Goal: Information Seeking & Learning: Compare options

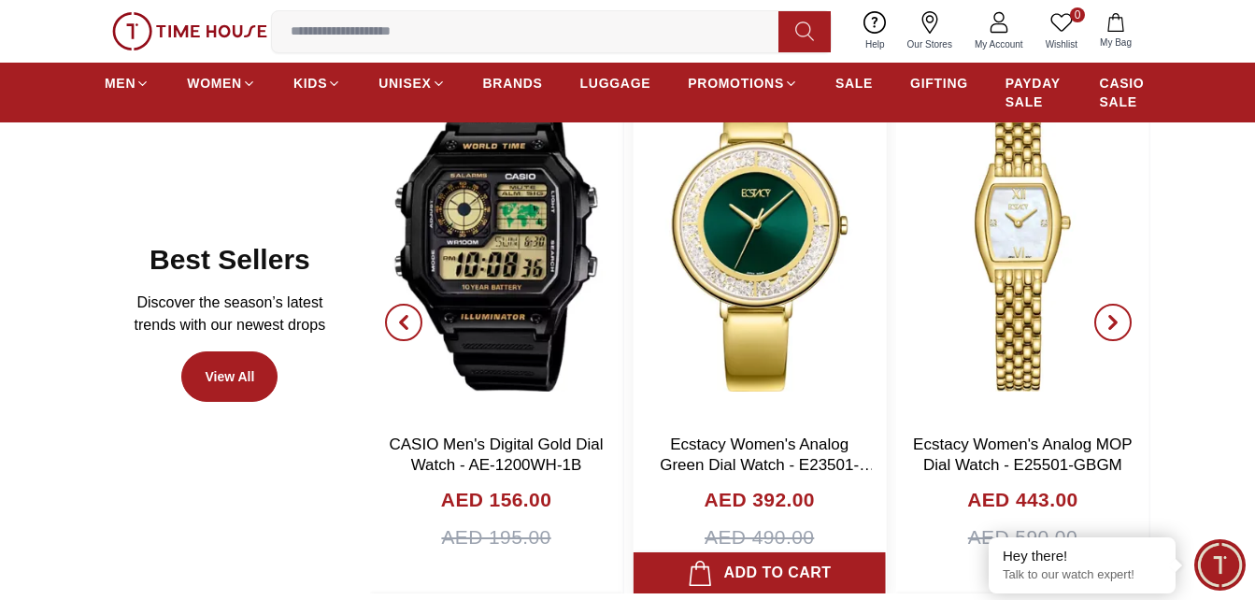
scroll to position [934, 0]
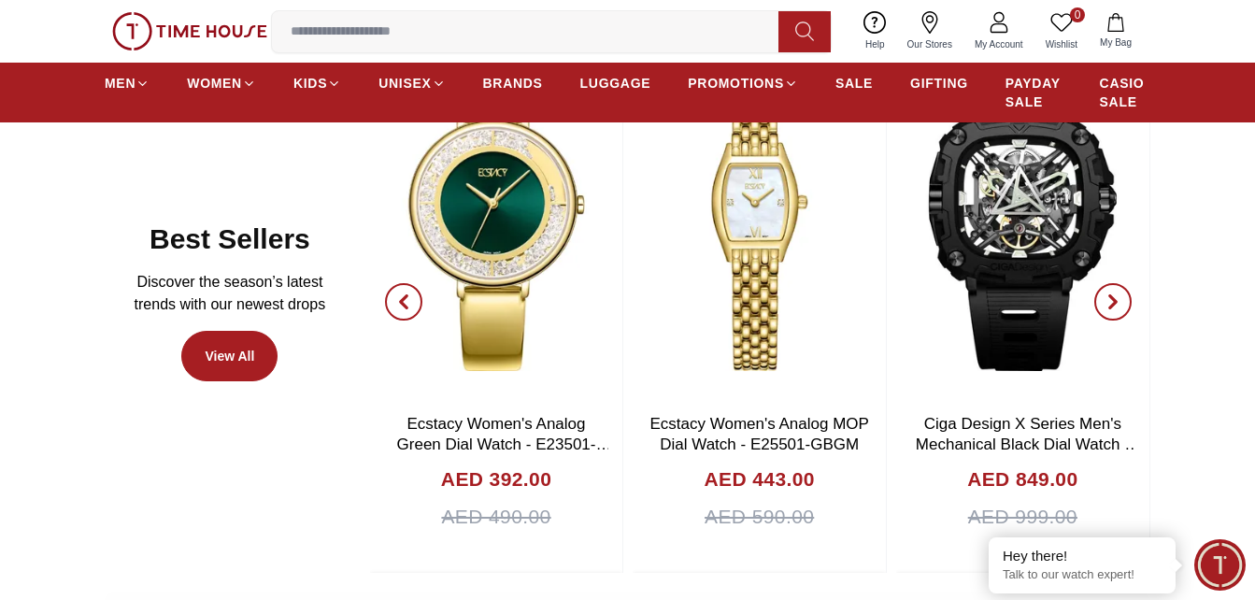
click at [404, 298] on icon "button" at bounding box center [404, 302] width 6 height 12
click at [405, 301] on icon "button" at bounding box center [403, 301] width 15 height 15
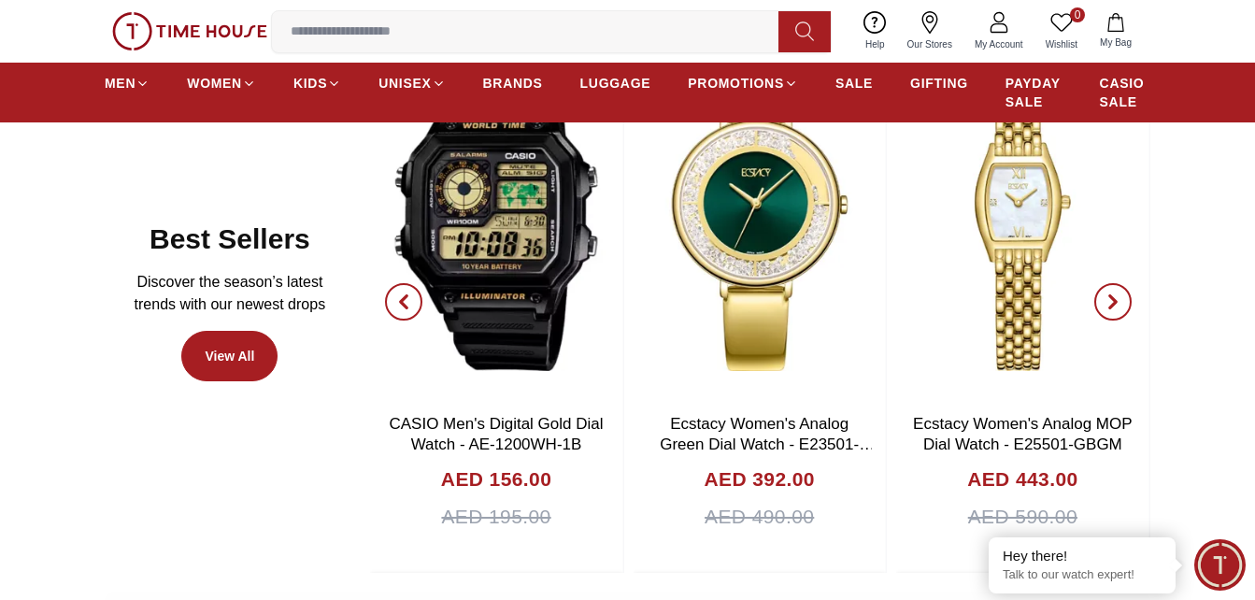
click at [405, 301] on icon "button" at bounding box center [403, 301] width 15 height 15
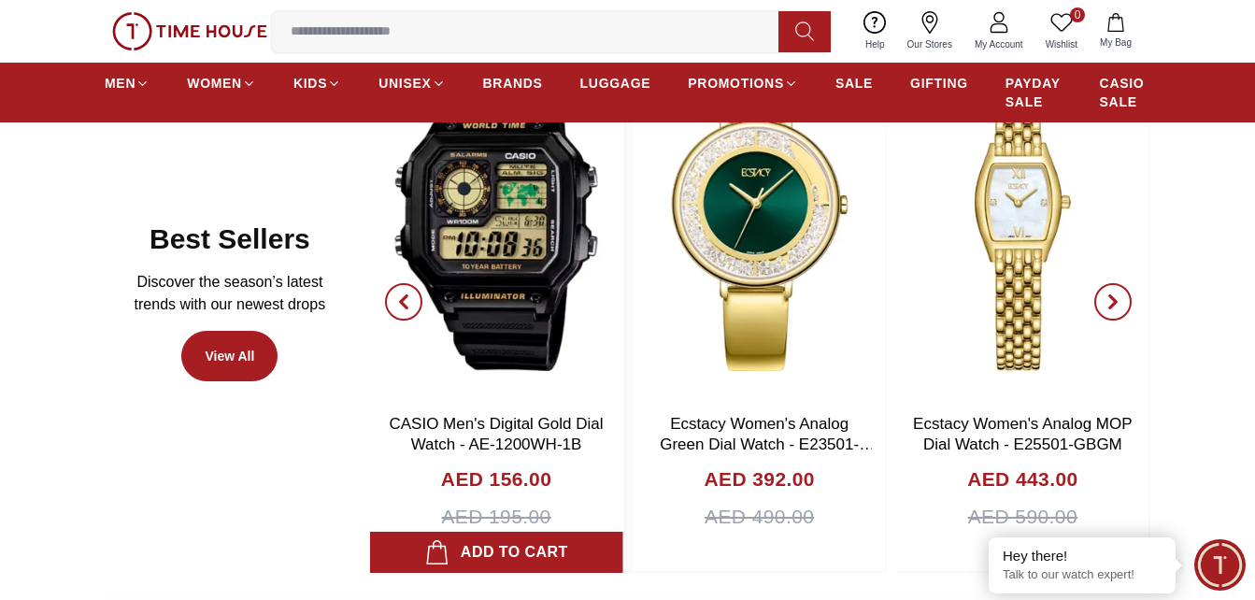
click at [778, 234] on img at bounding box center [759, 218] width 253 height 374
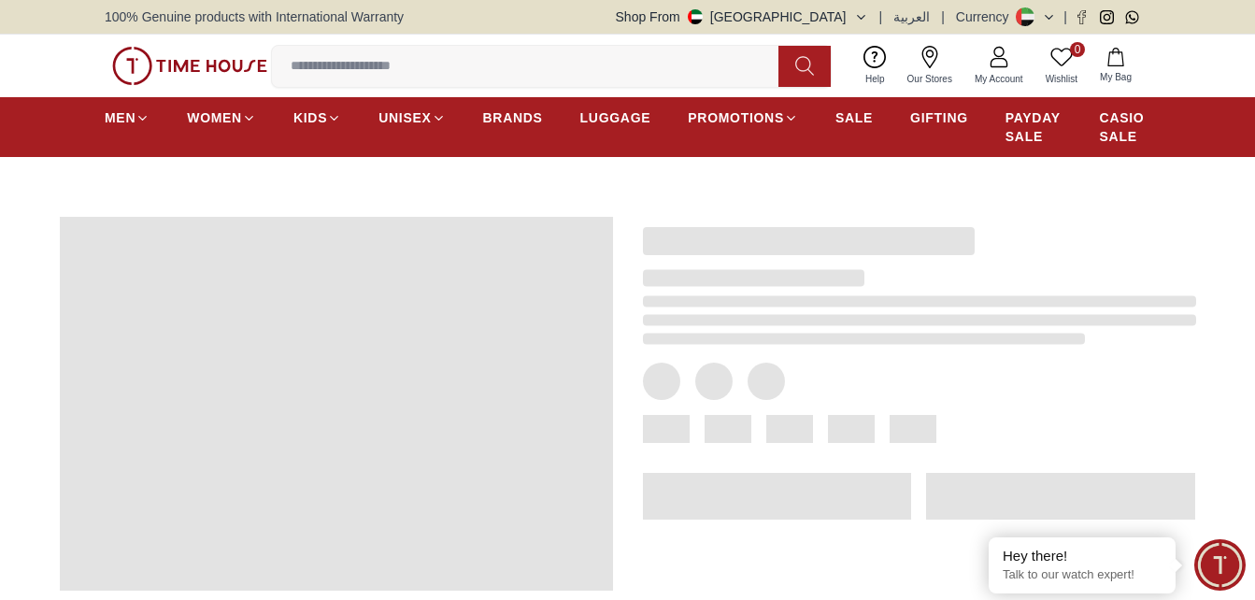
click at [578, 213] on div at bounding box center [321, 443] width 583 height 512
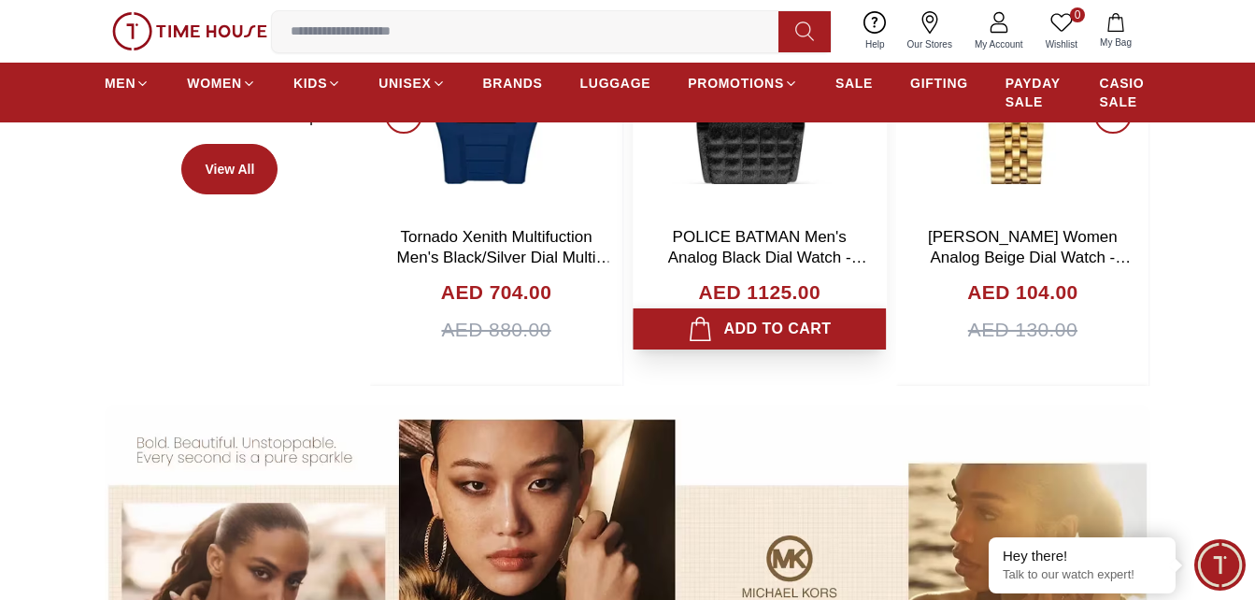
scroll to position [934, 0]
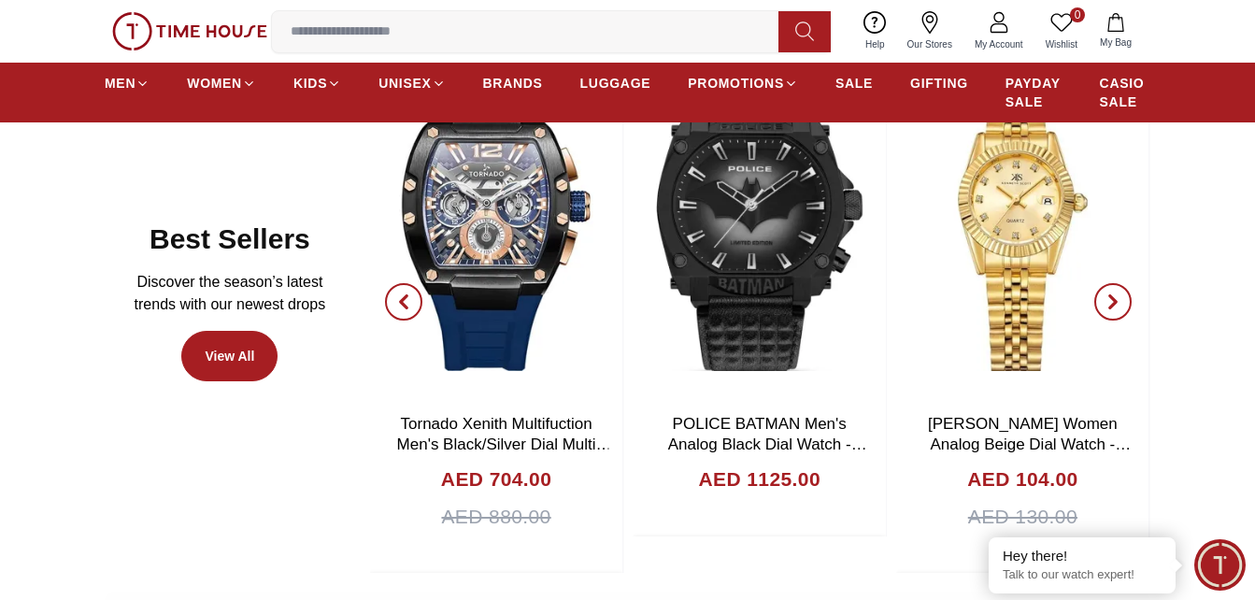
click at [1126, 299] on span "button" at bounding box center [1112, 301] width 37 height 37
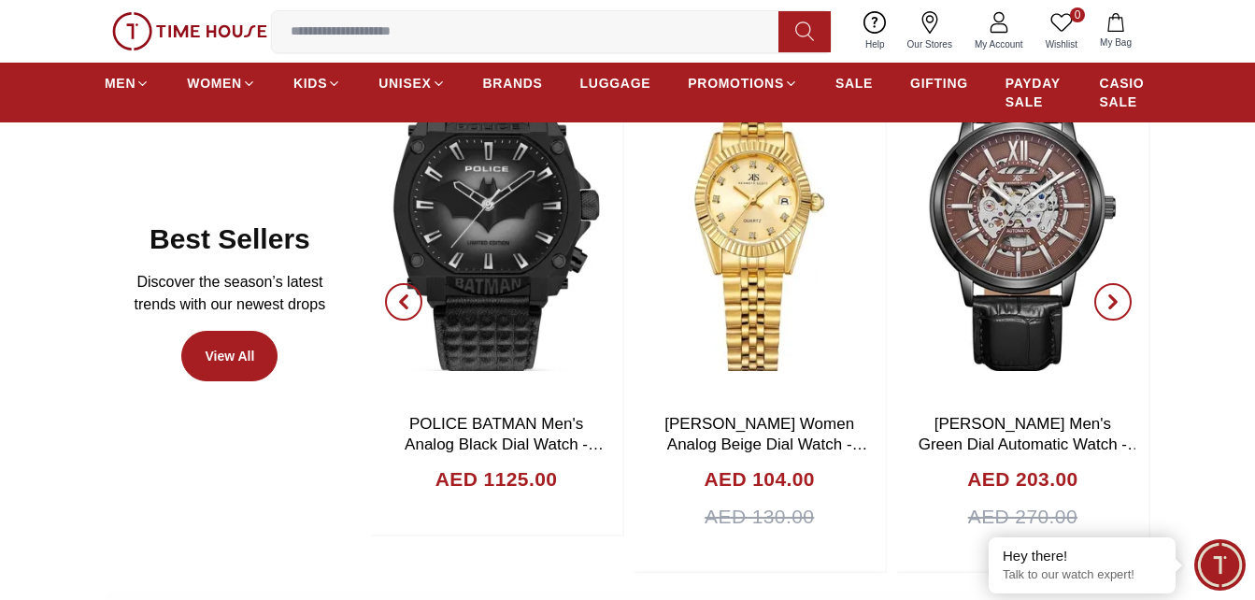
click at [1126, 299] on span "button" at bounding box center [1112, 301] width 37 height 37
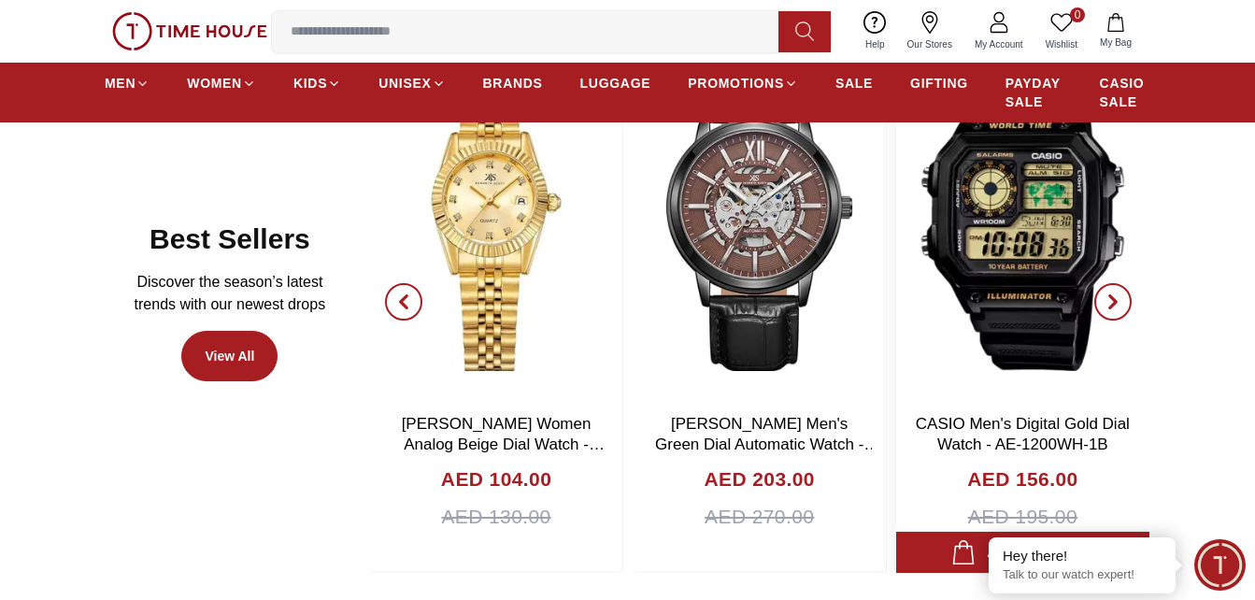
click at [1010, 226] on img at bounding box center [1022, 218] width 253 height 374
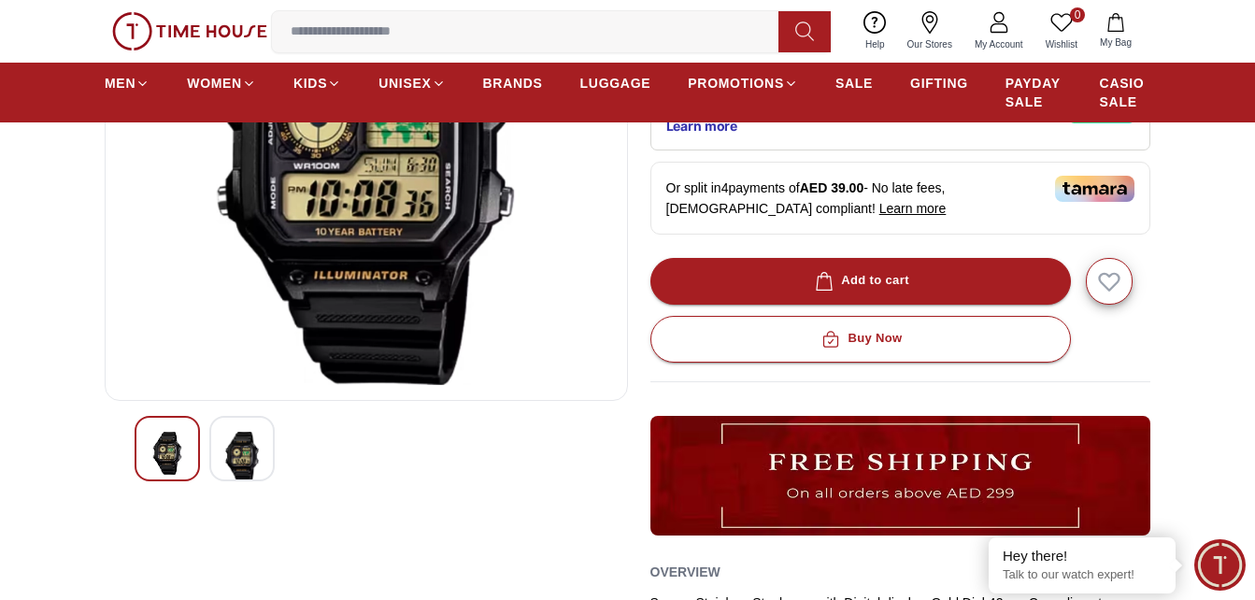
scroll to position [374, 0]
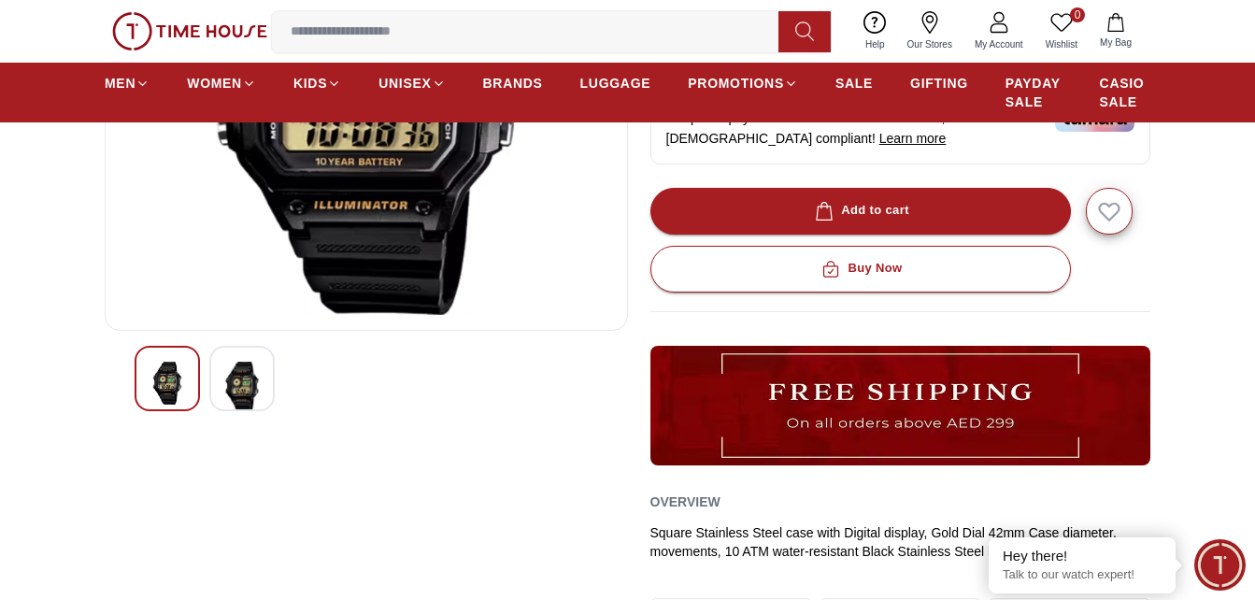
click at [233, 377] on img at bounding box center [242, 387] width 34 height 50
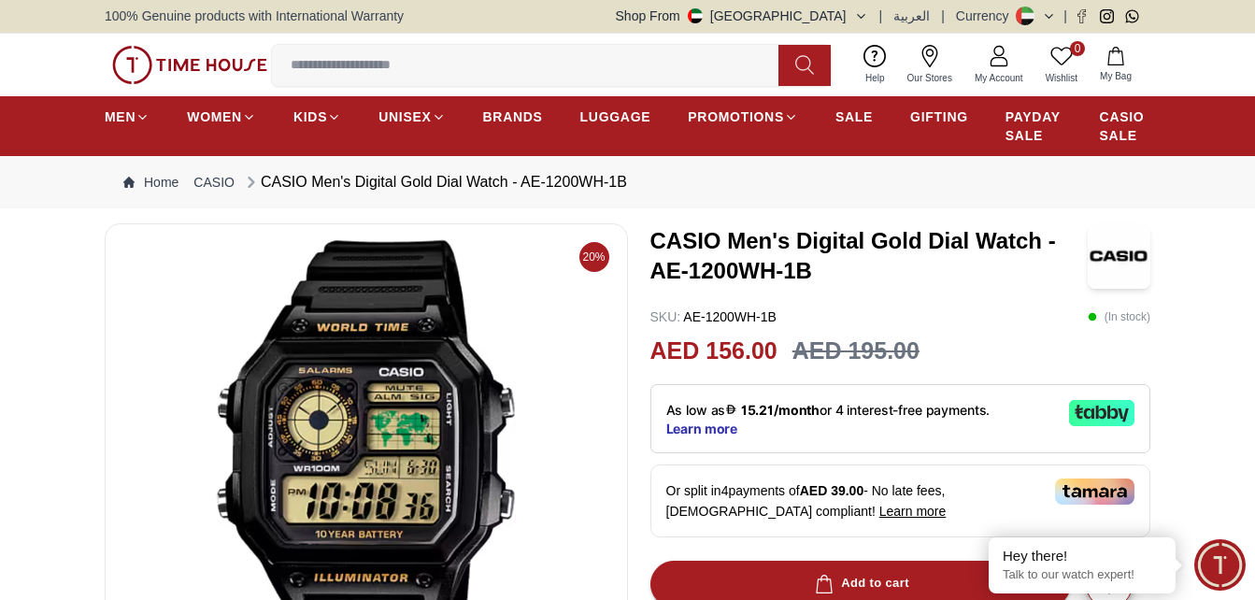
scroll to position [0, 0]
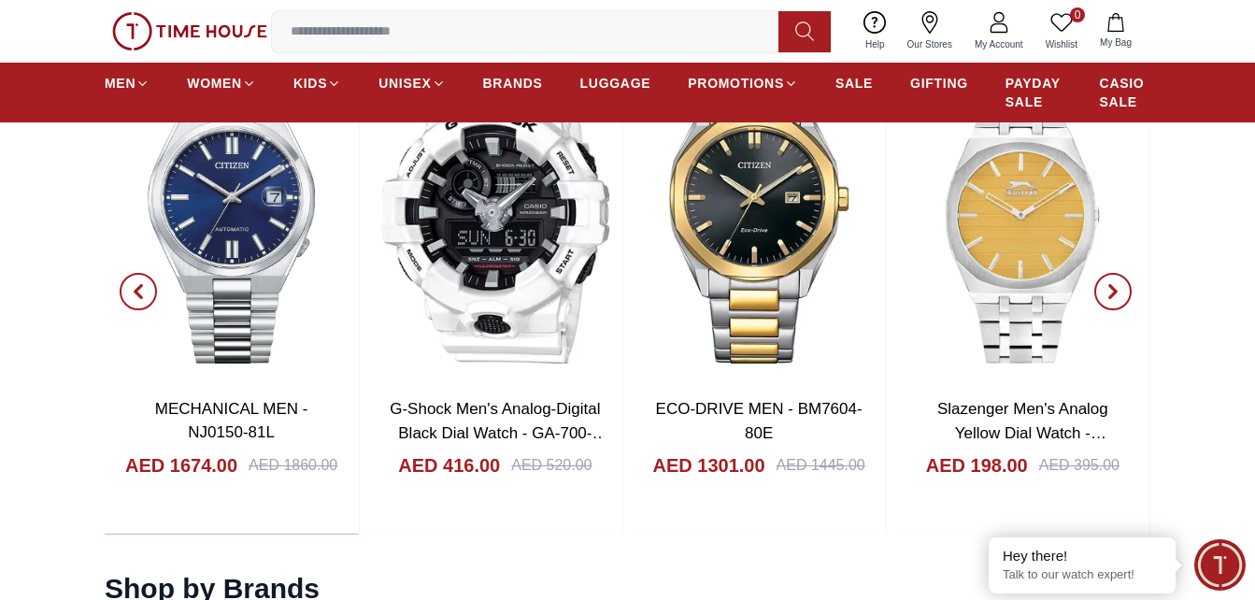
scroll to position [1962, 0]
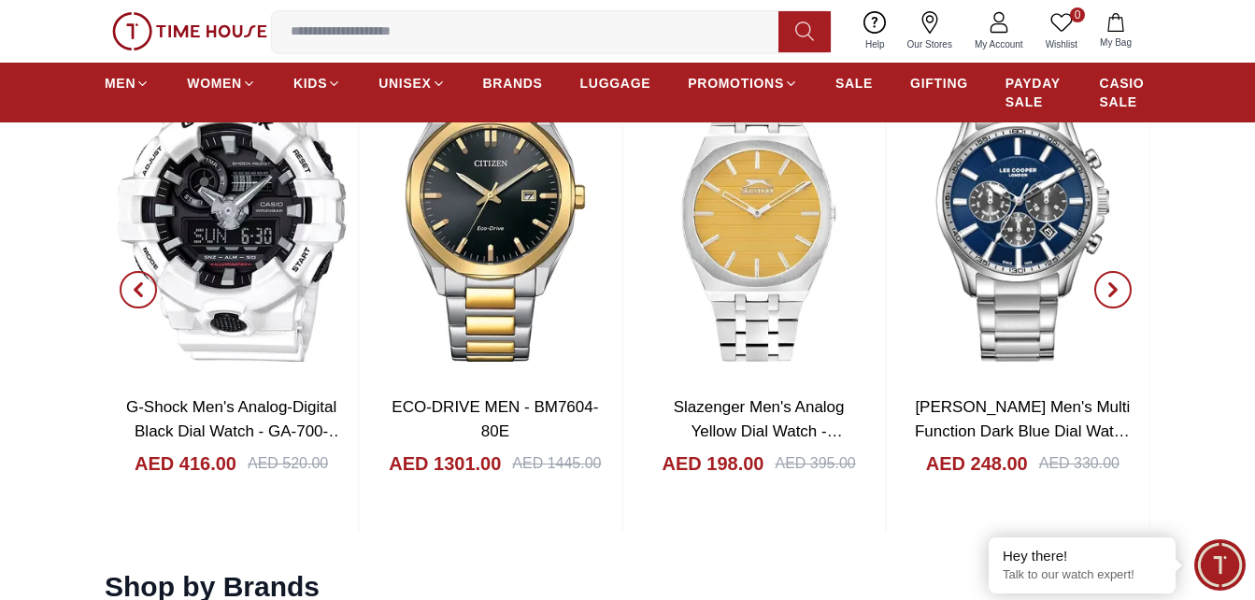
click at [1123, 288] on span "button" at bounding box center [1112, 289] width 37 height 37
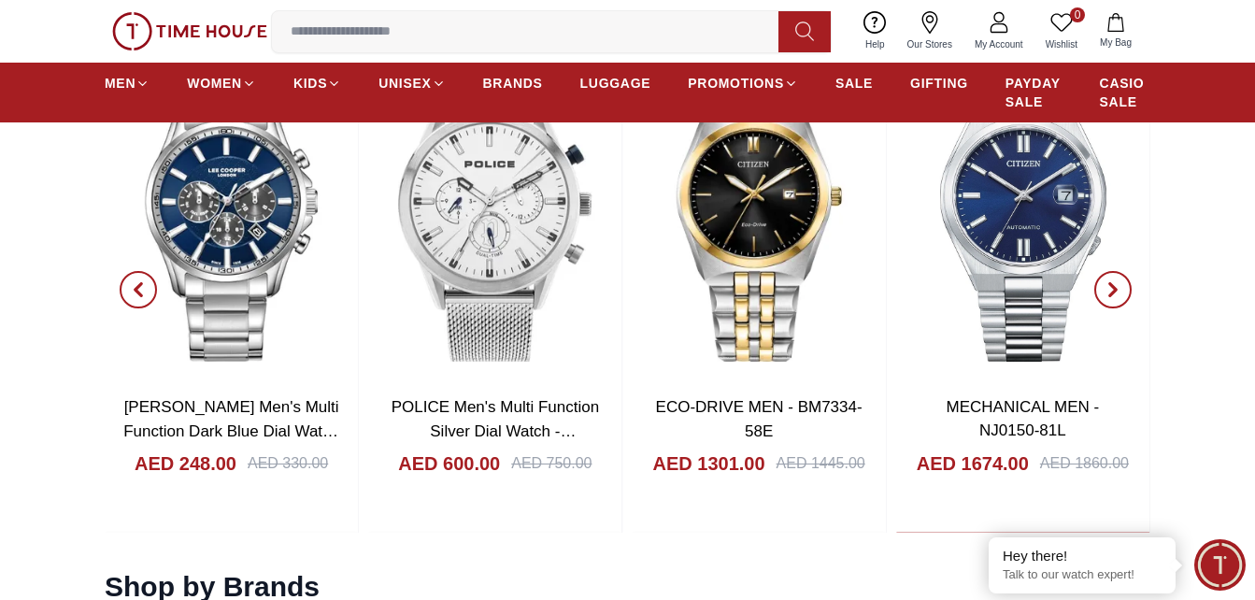
click at [1113, 288] on icon "button" at bounding box center [1113, 289] width 6 height 12
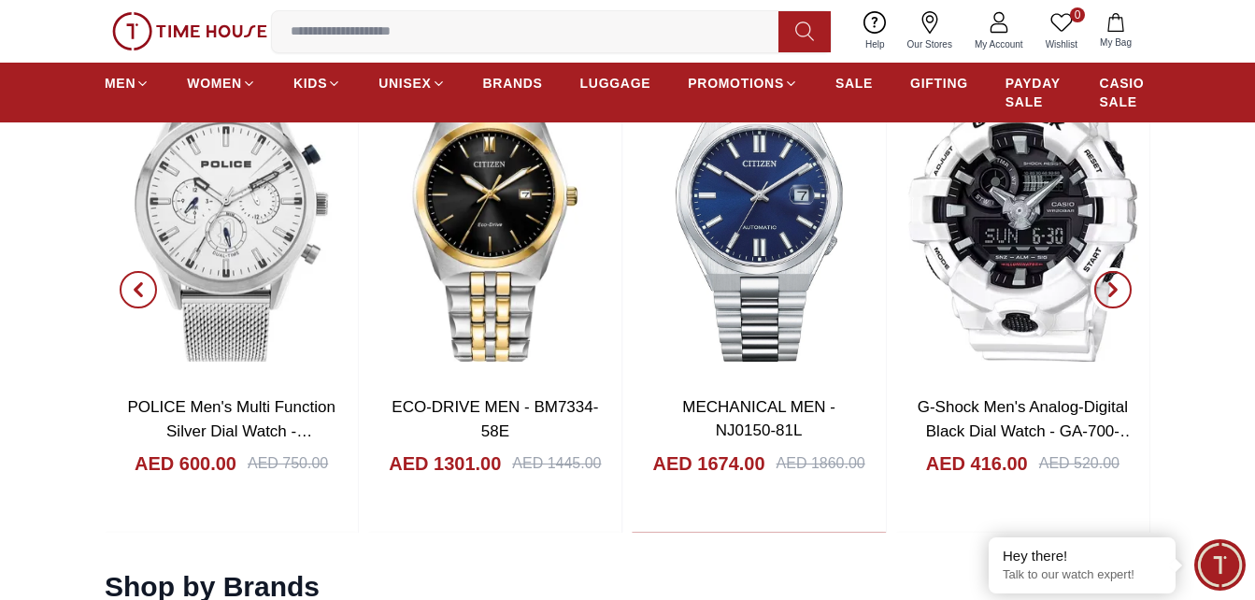
click at [1116, 293] on icon "button" at bounding box center [1112, 289] width 15 height 15
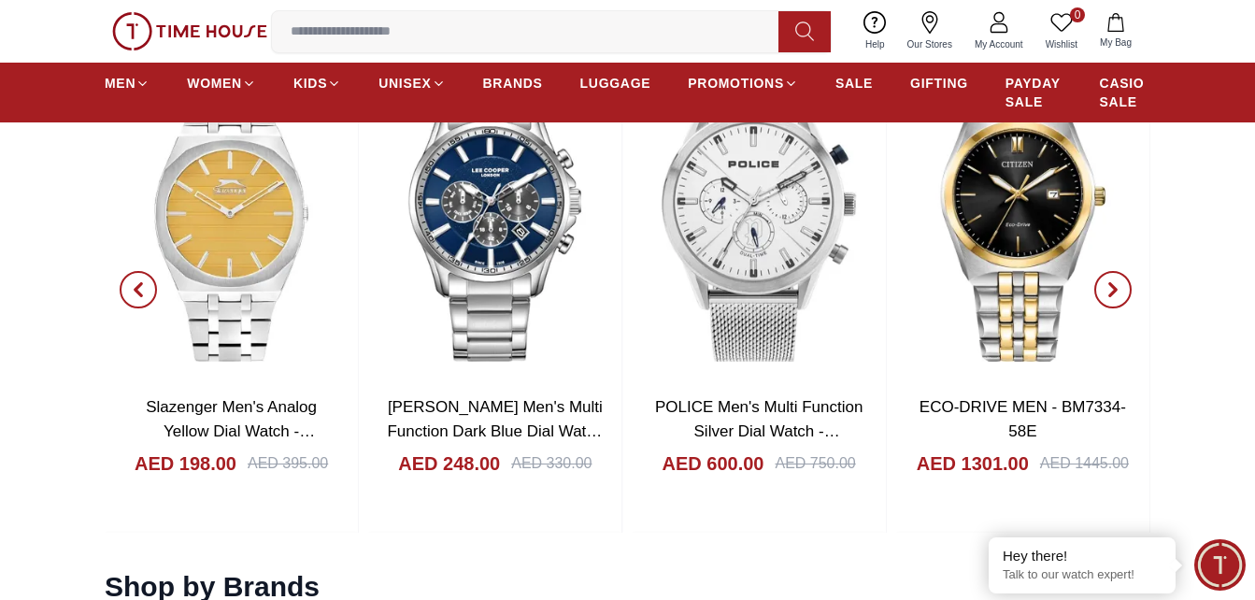
click at [1116, 286] on icon "button" at bounding box center [1112, 289] width 15 height 15
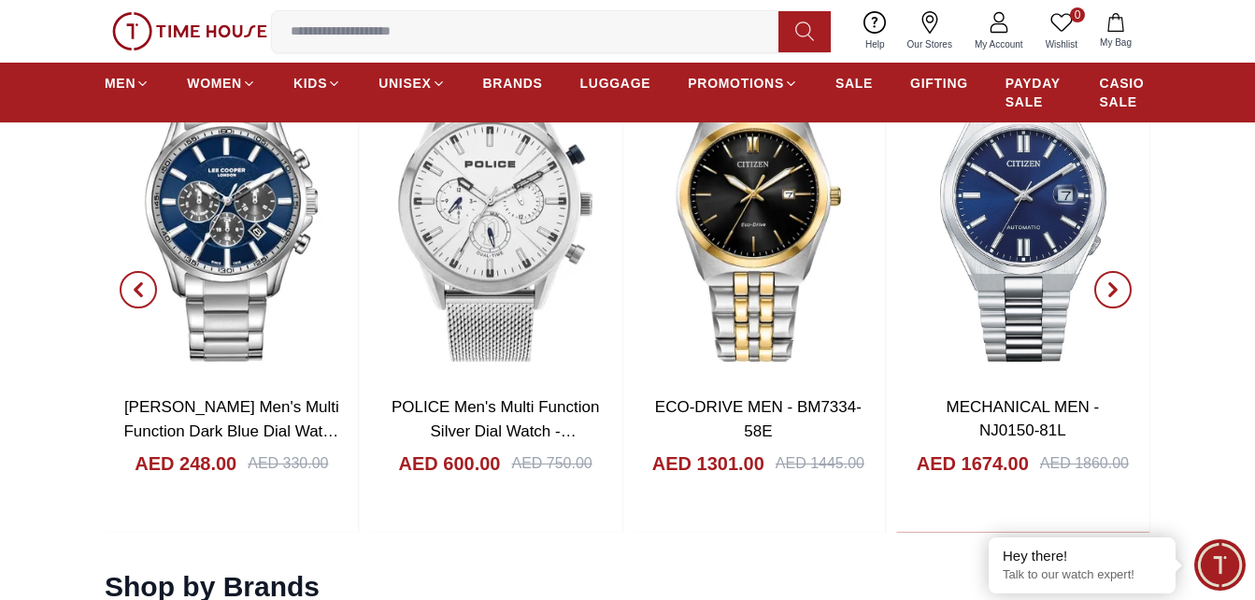
click at [1116, 286] on icon "button" at bounding box center [1112, 289] width 15 height 15
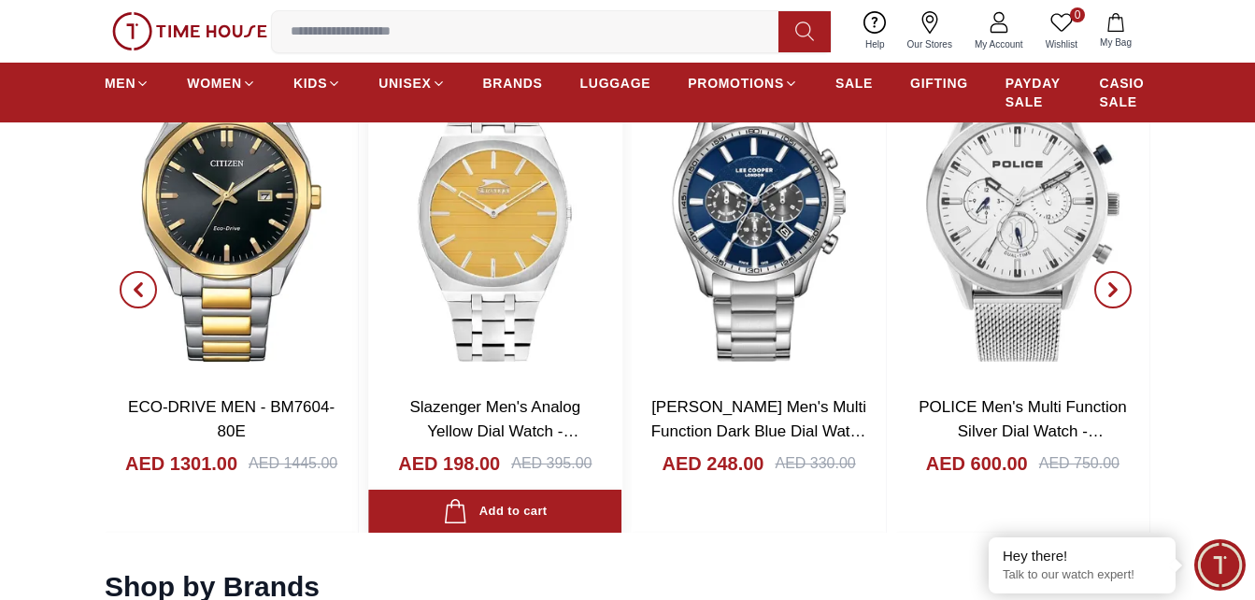
click at [505, 218] on img at bounding box center [494, 213] width 253 height 334
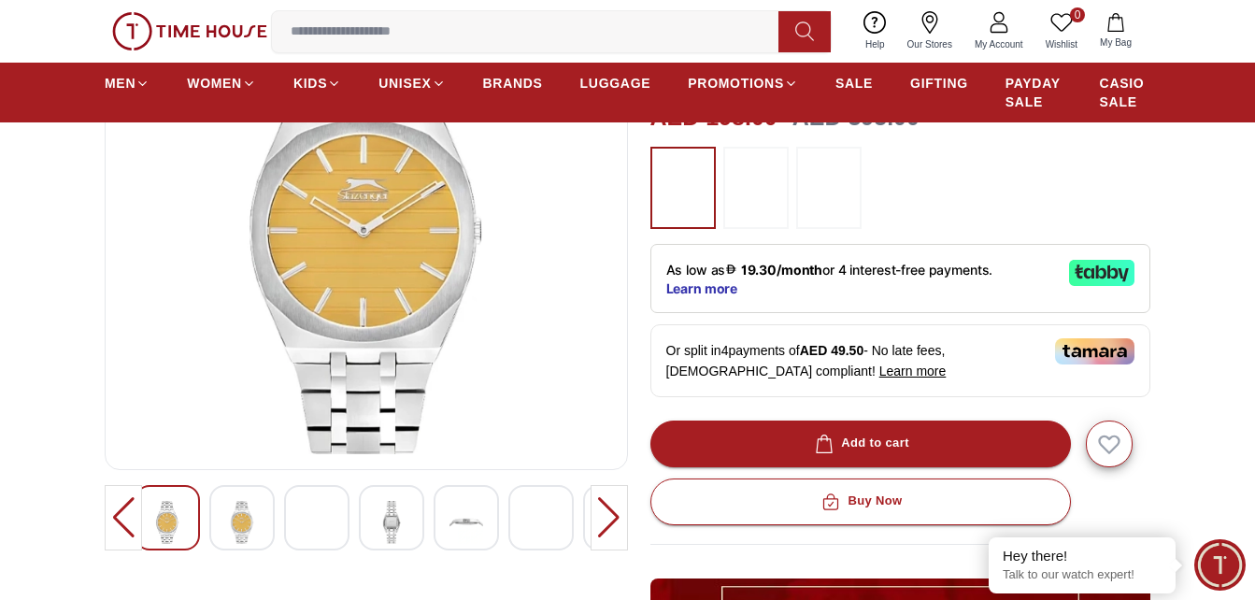
scroll to position [280, 0]
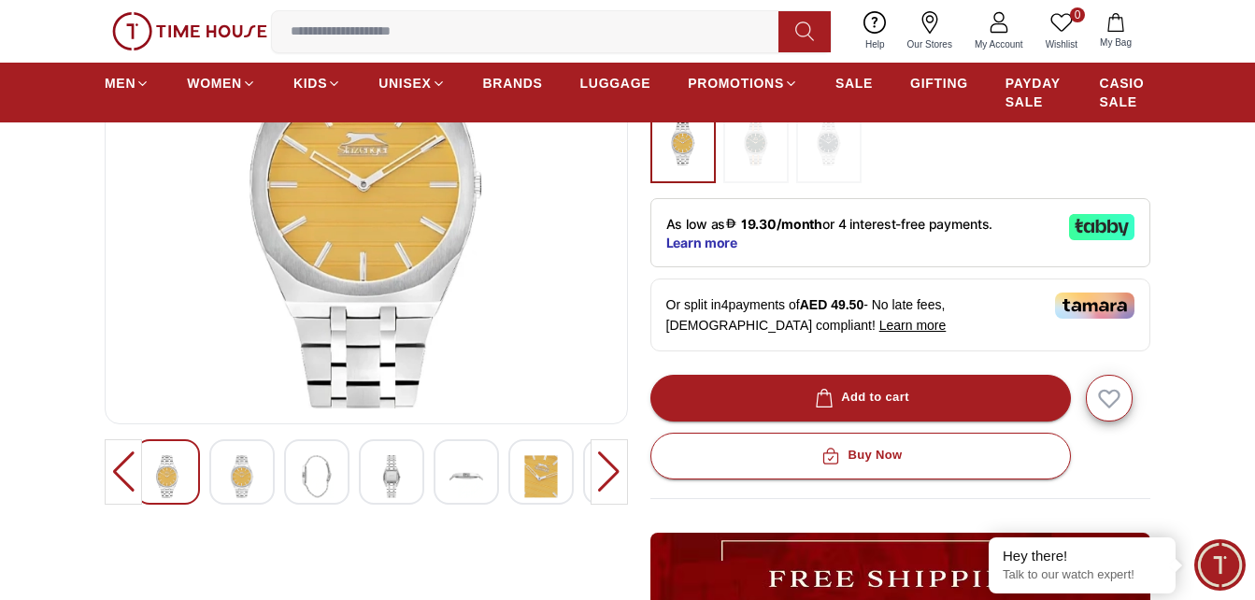
click at [382, 476] on img at bounding box center [392, 476] width 34 height 43
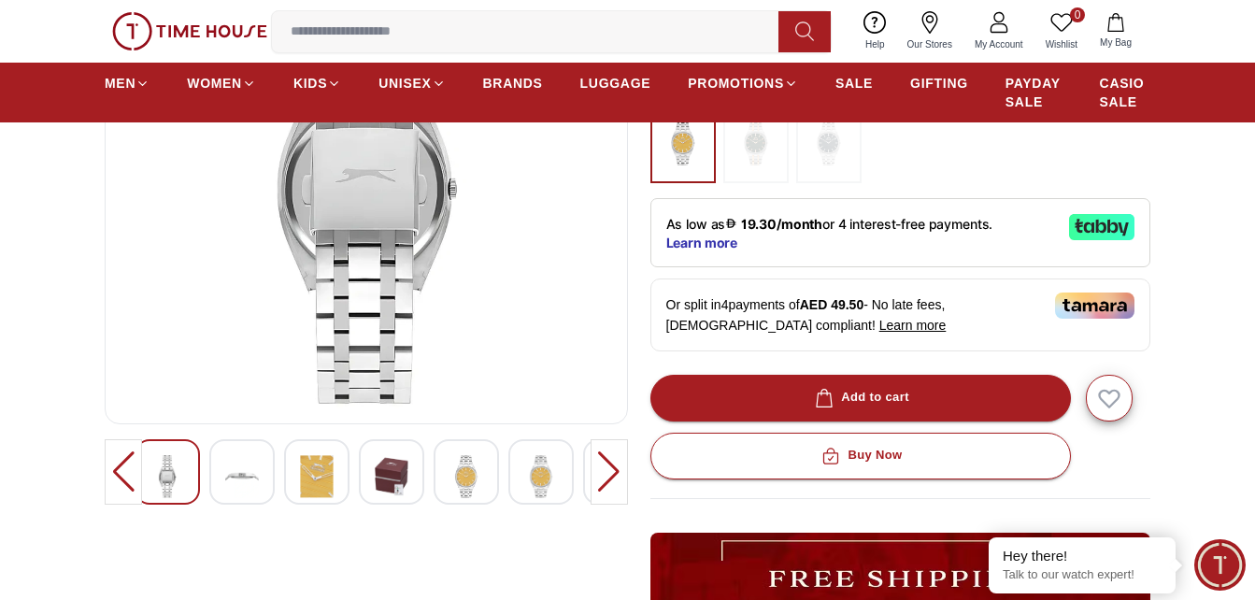
click at [310, 473] on img at bounding box center [317, 476] width 34 height 43
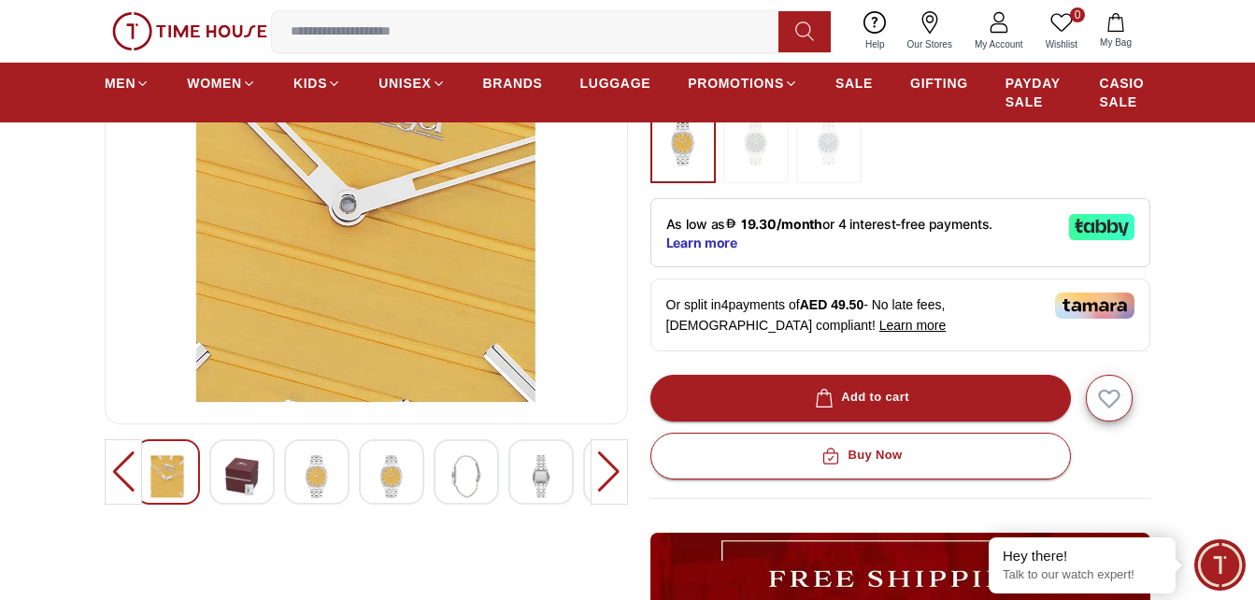
click at [241, 465] on img at bounding box center [242, 476] width 34 height 43
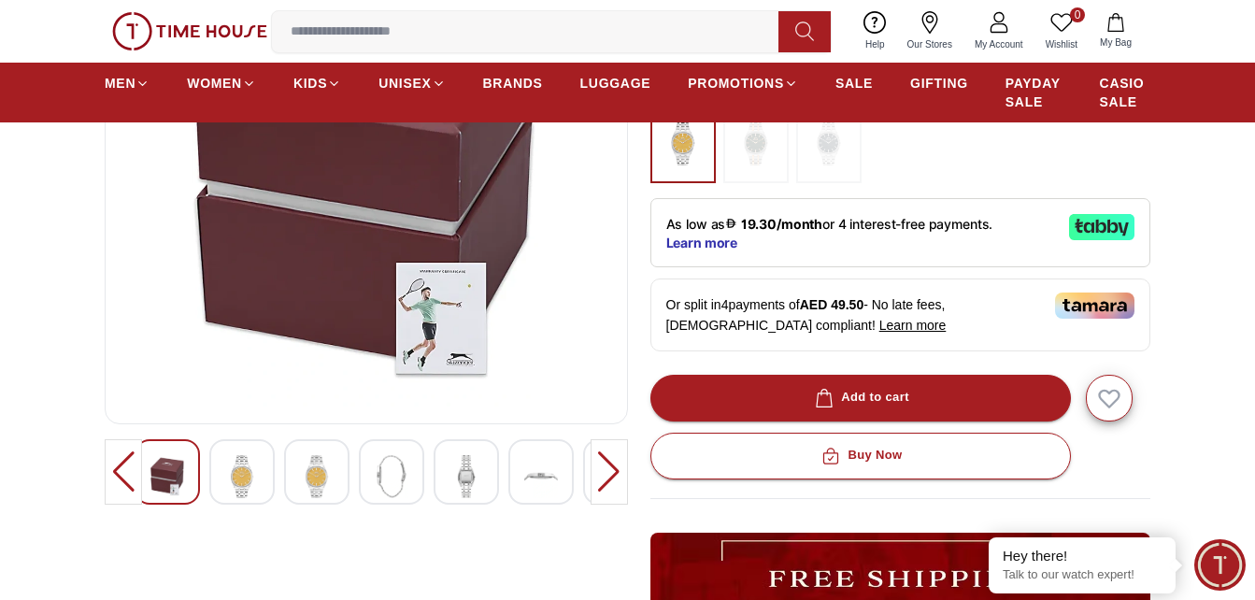
click at [229, 468] on img at bounding box center [242, 476] width 34 height 43
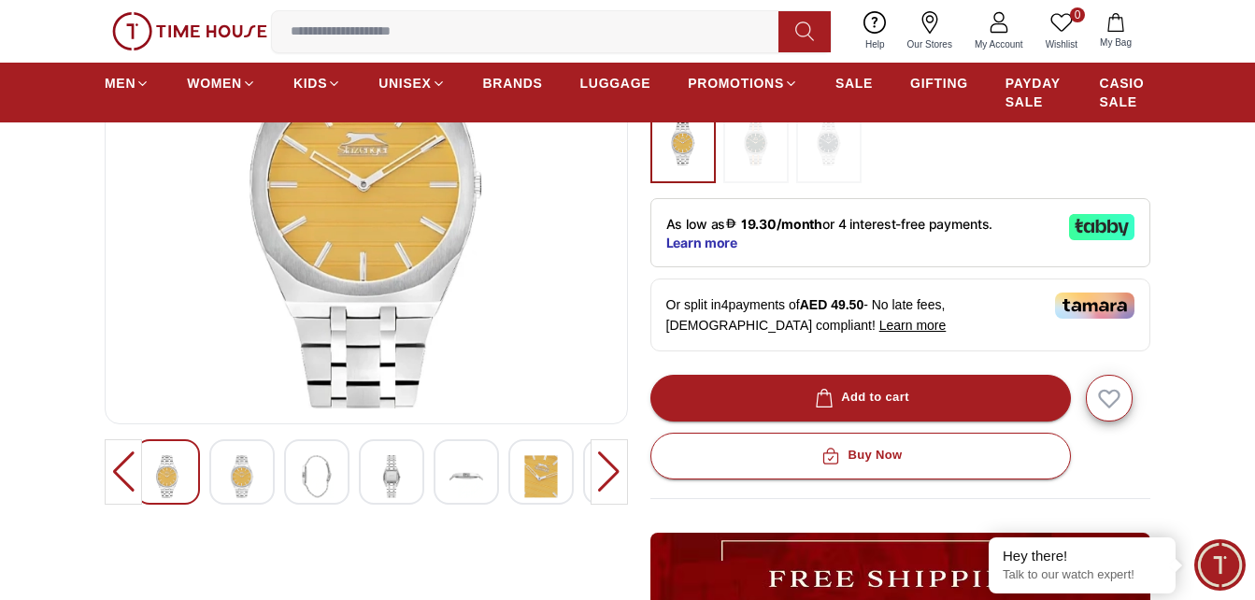
click at [416, 464] on div at bounding box center [391, 471] width 65 height 65
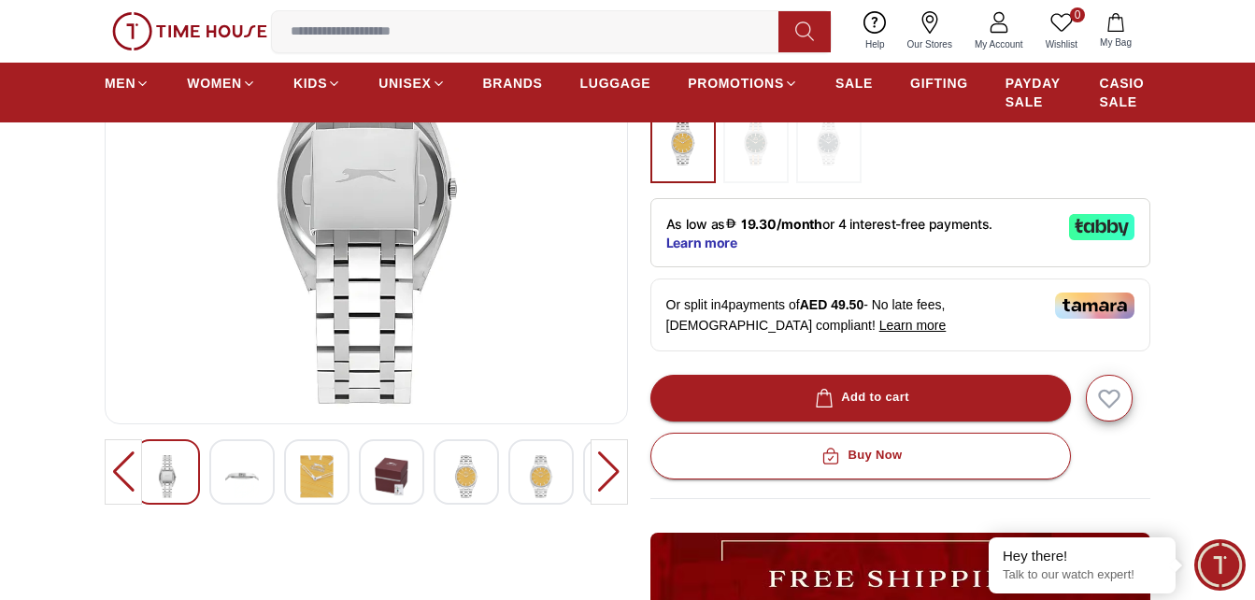
scroll to position [374, 0]
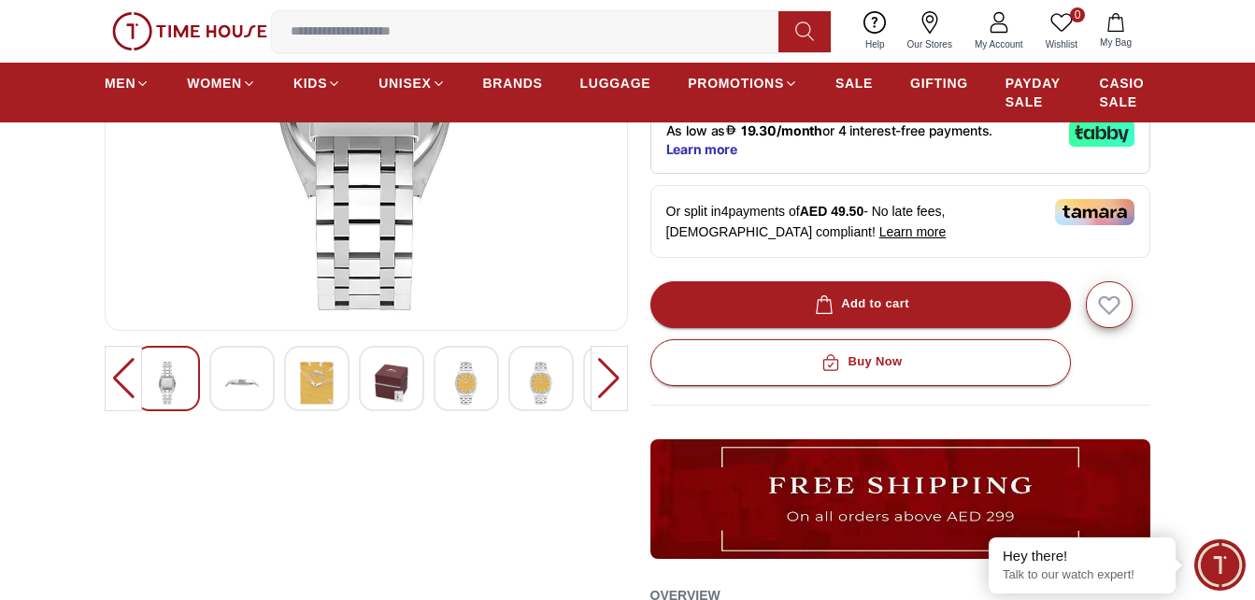
click at [244, 371] on img at bounding box center [242, 383] width 34 height 43
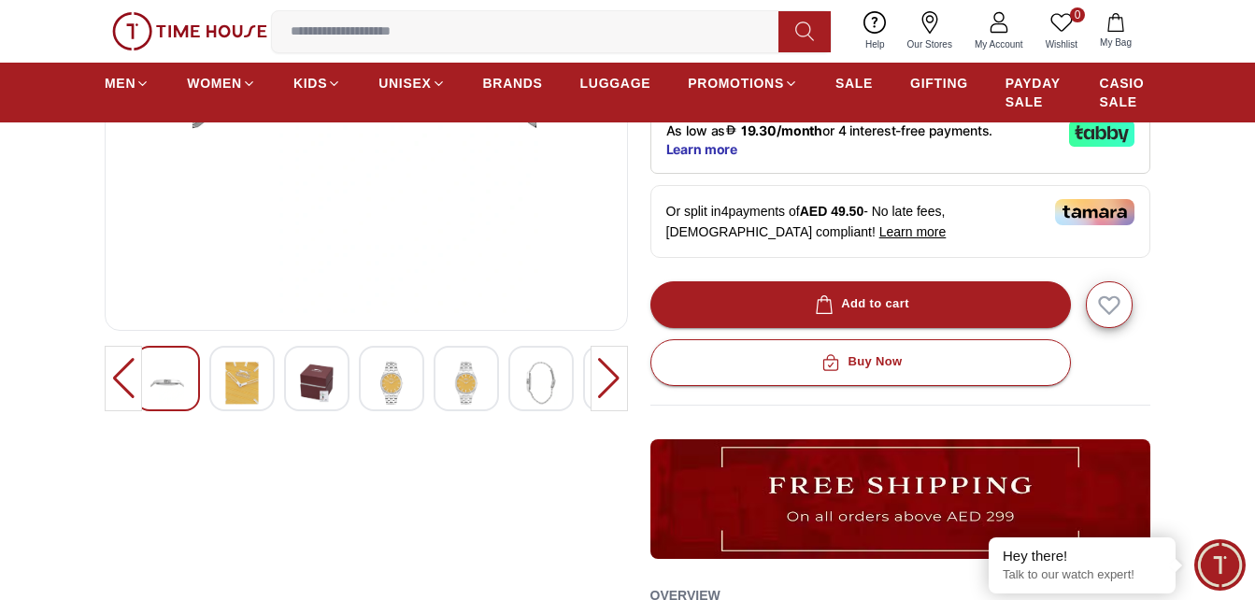
click at [385, 389] on img at bounding box center [392, 383] width 34 height 43
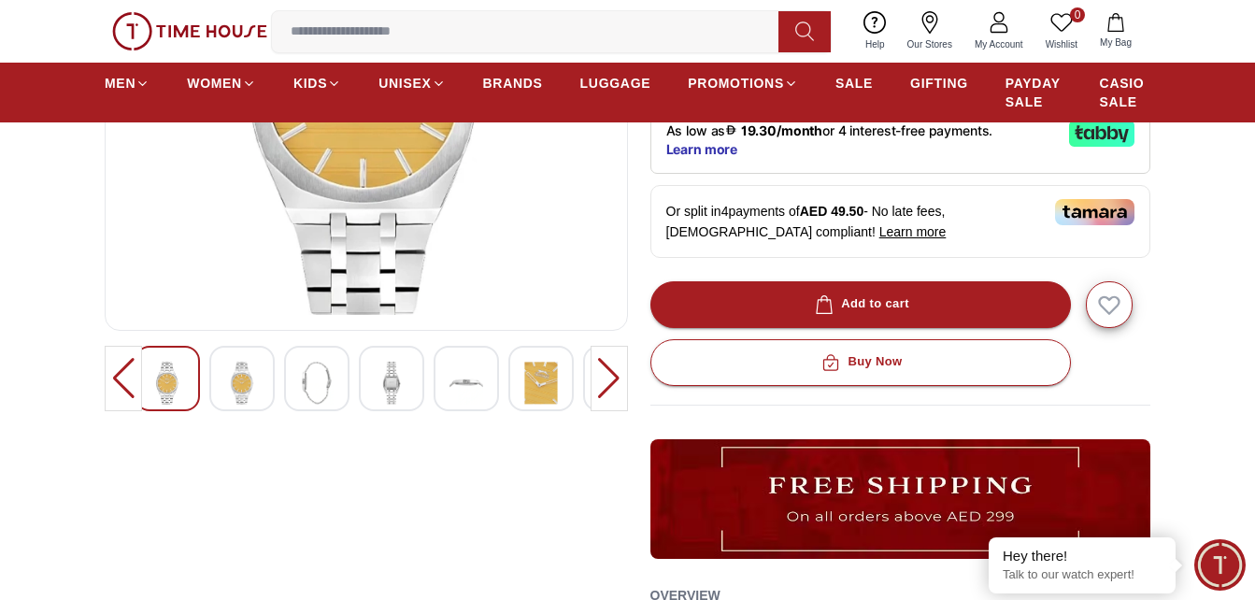
click at [538, 381] on img at bounding box center [541, 383] width 34 height 43
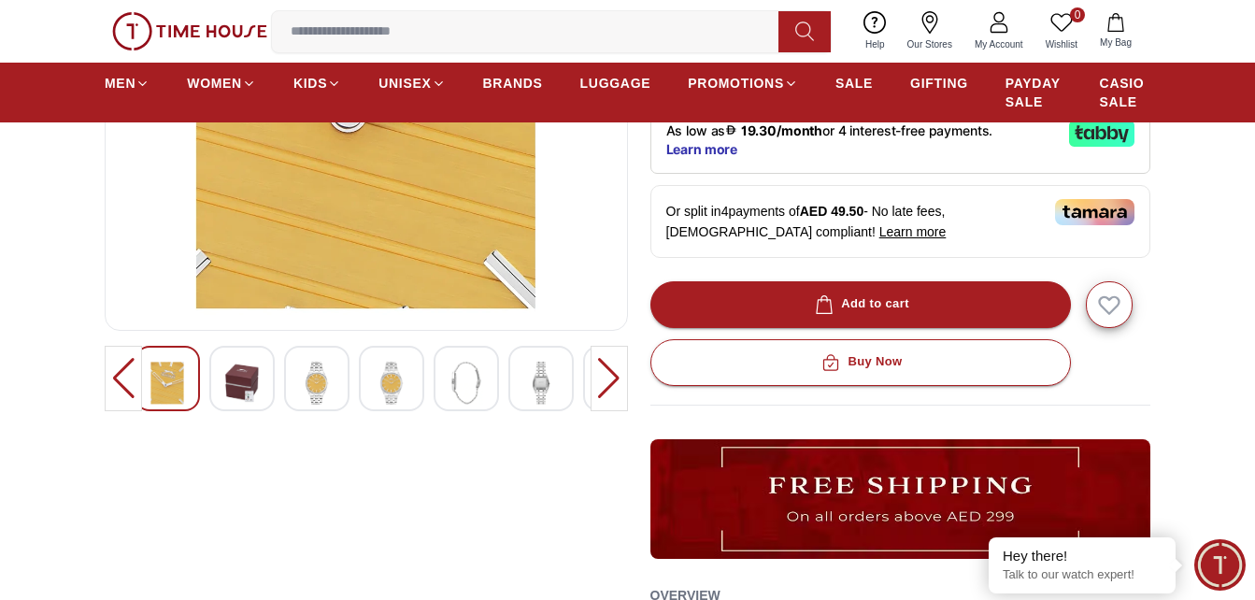
click at [473, 375] on img at bounding box center [466, 383] width 34 height 43
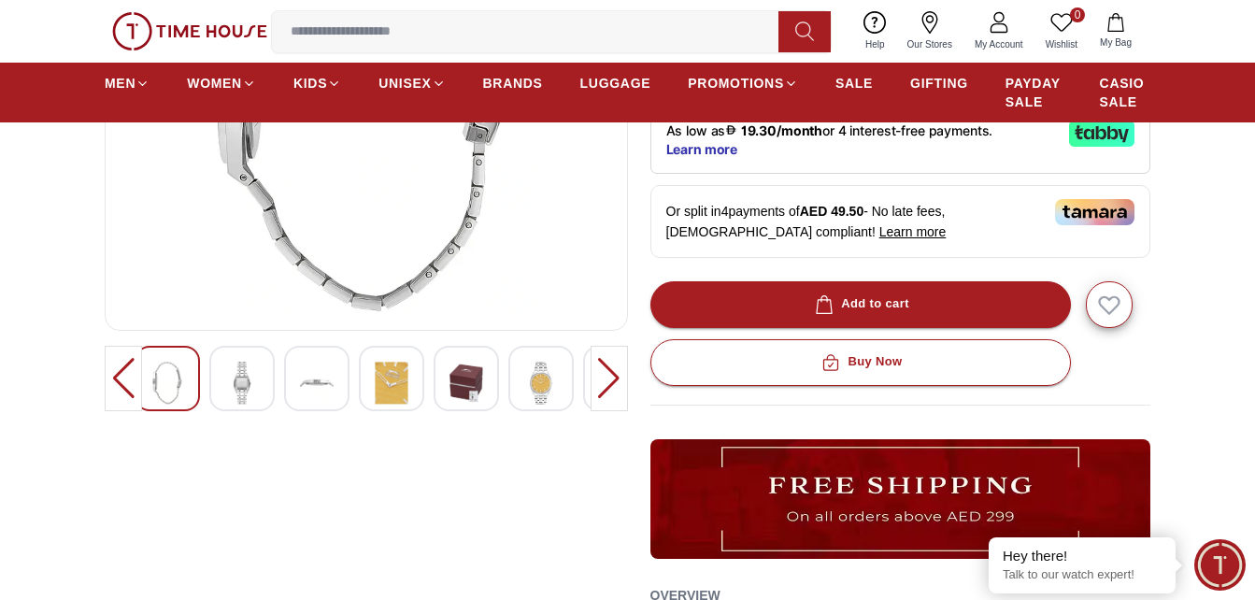
click at [530, 383] on img at bounding box center [541, 383] width 34 height 43
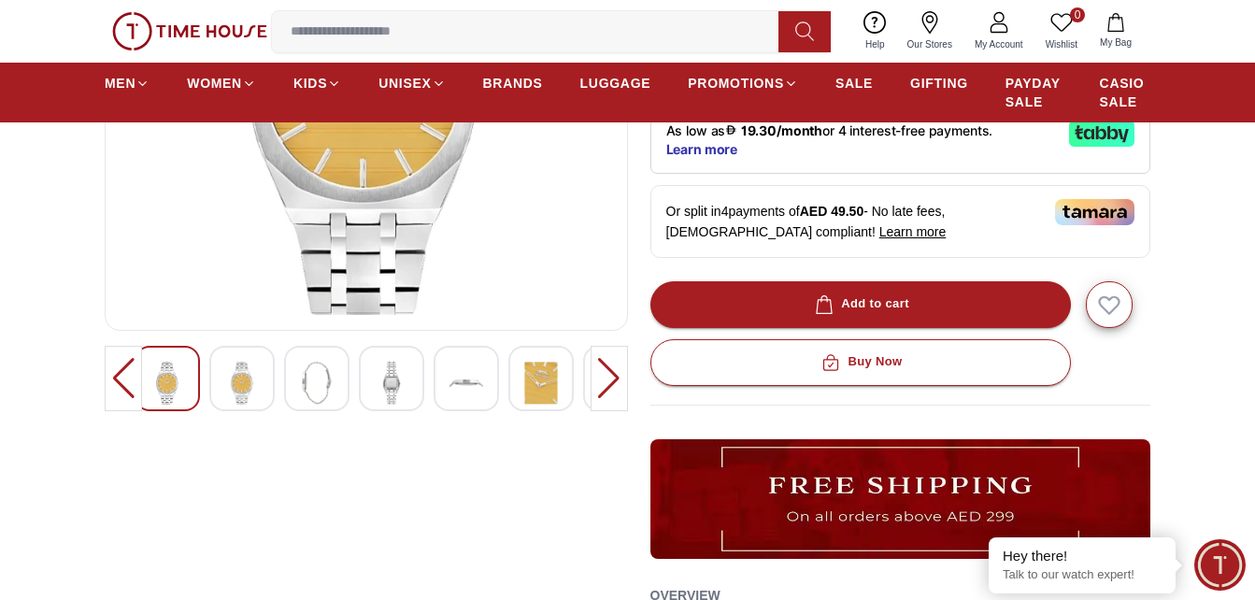
click at [473, 375] on img at bounding box center [466, 383] width 34 height 43
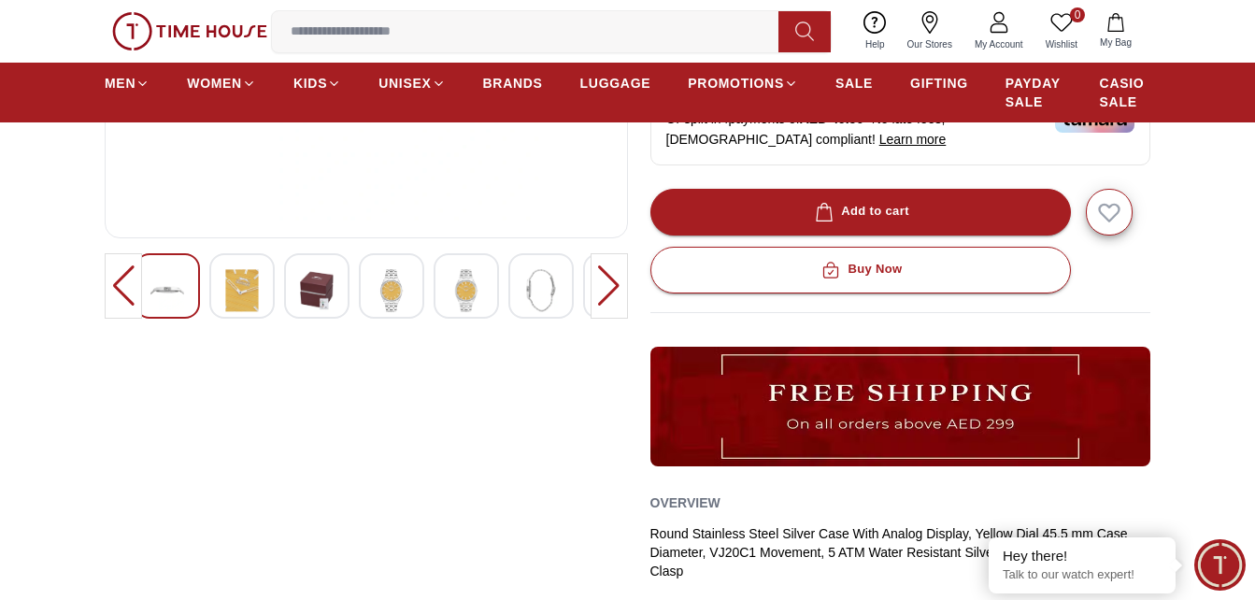
scroll to position [467, 0]
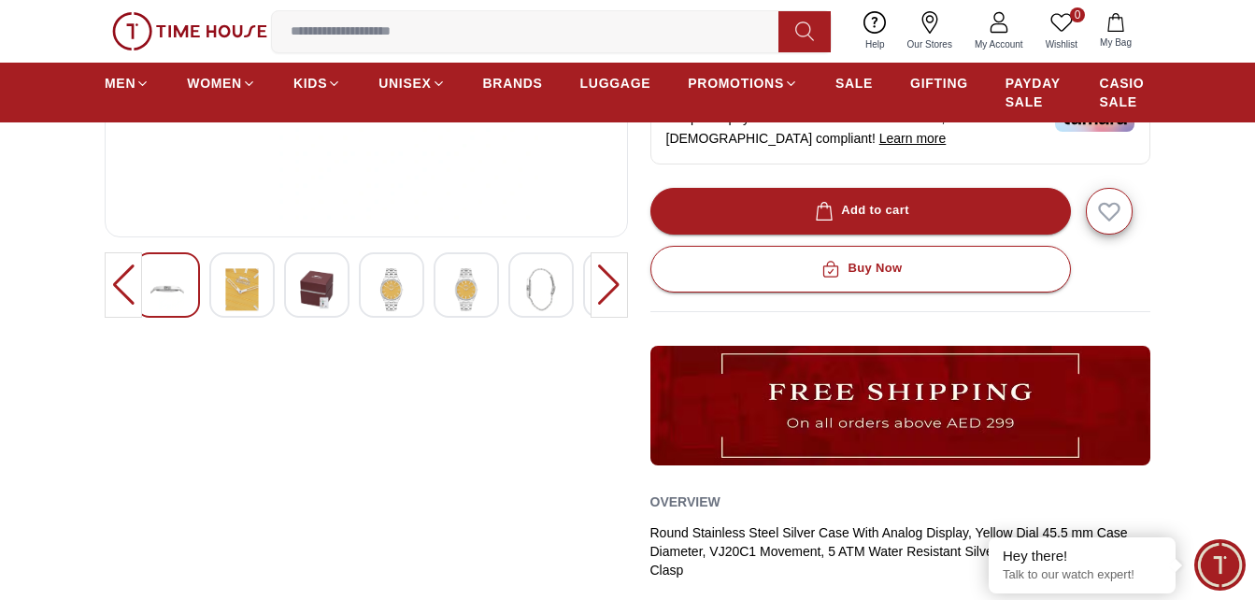
click at [334, 293] on div at bounding box center [316, 284] width 65 height 65
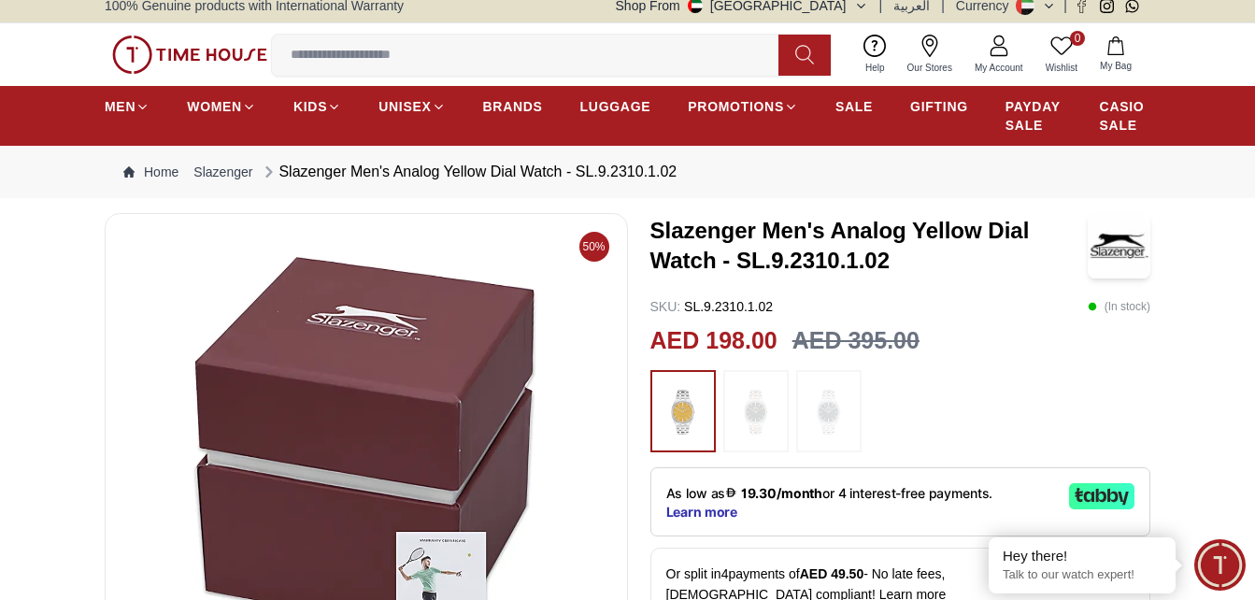
scroll to position [0, 0]
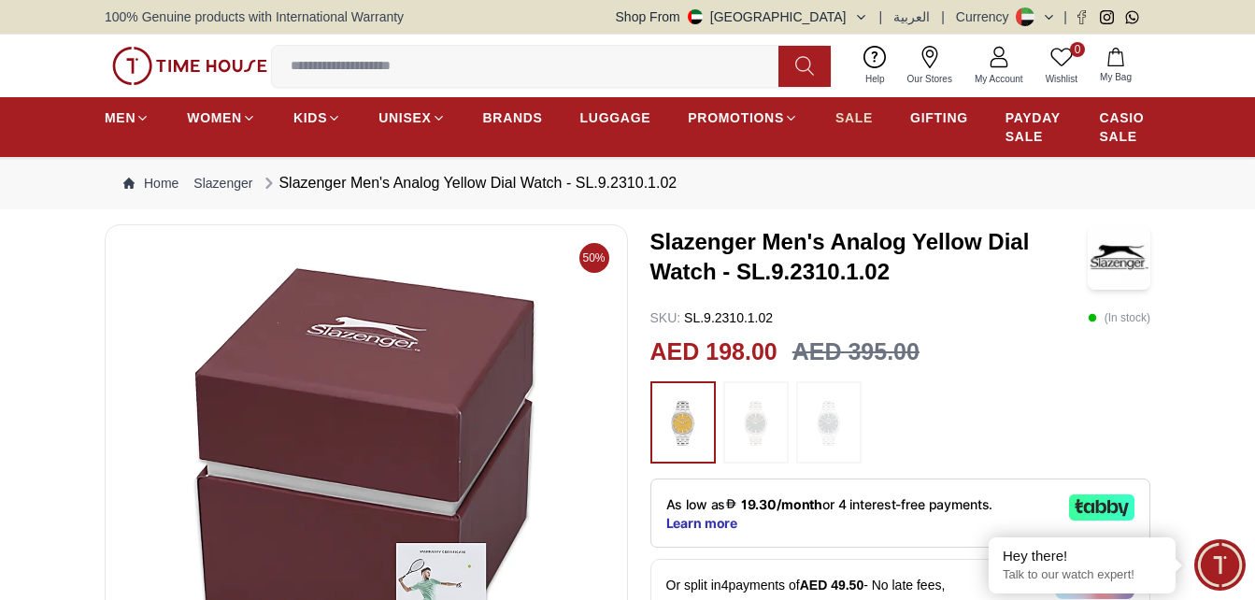
click at [853, 112] on span "SALE" at bounding box center [853, 117] width 37 height 19
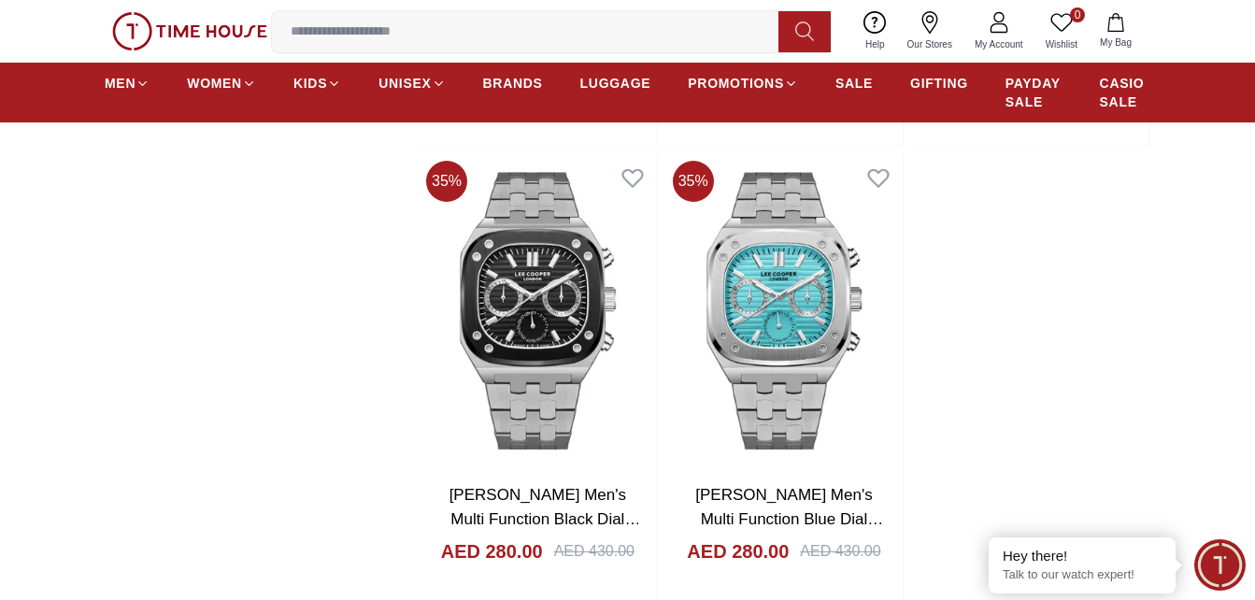
scroll to position [3457, 0]
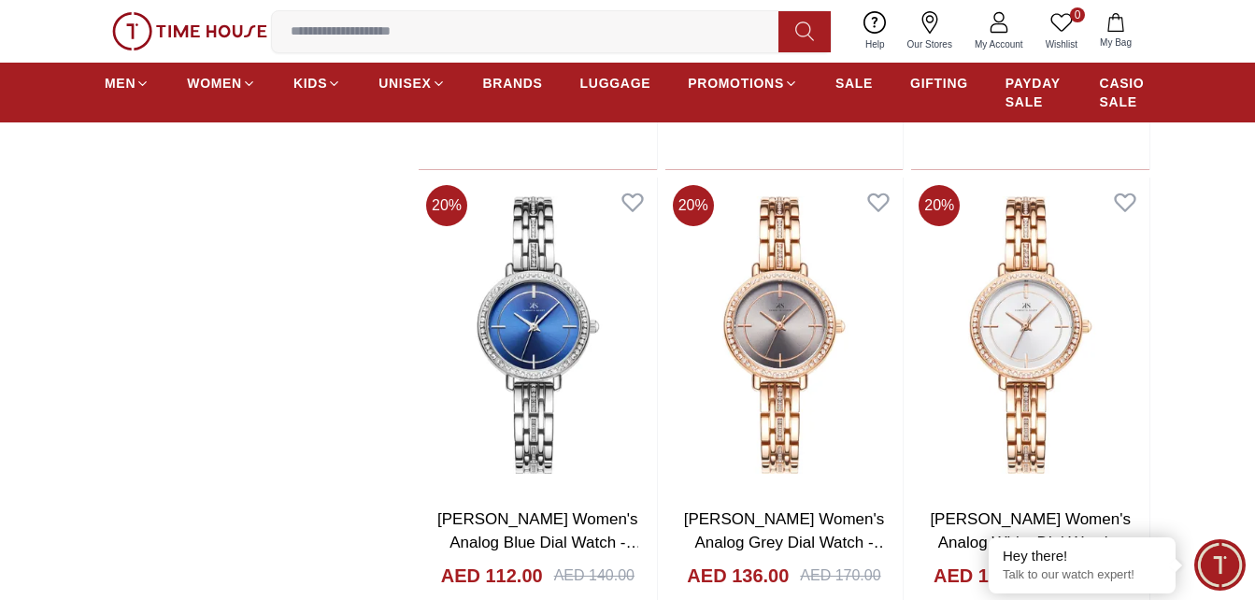
scroll to position [4298, 0]
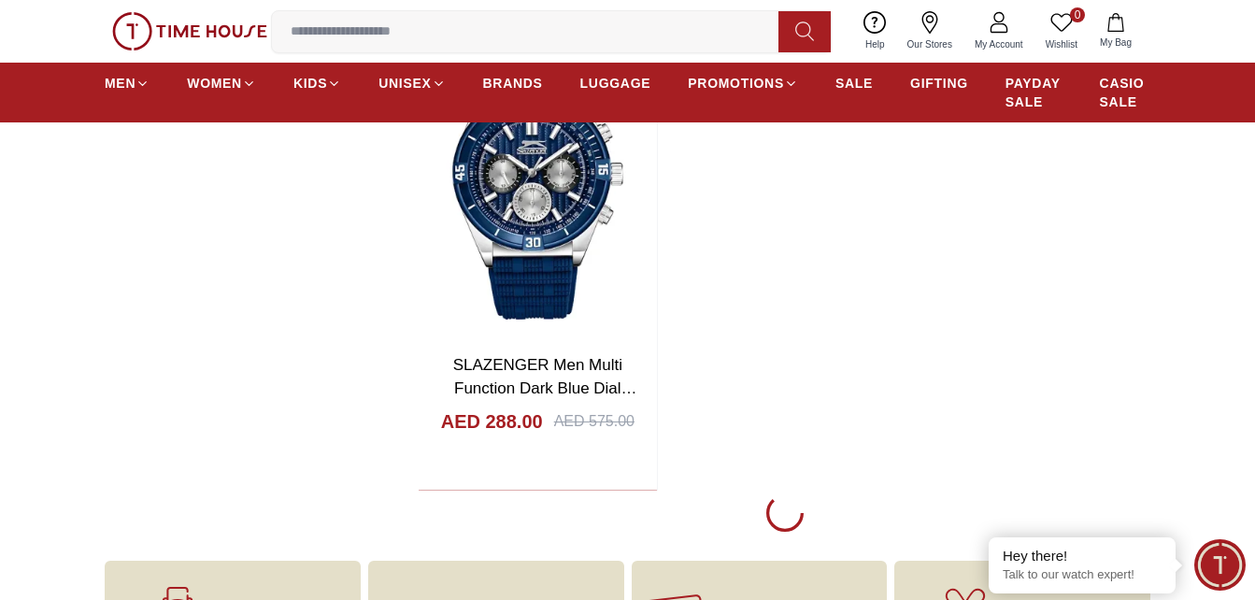
scroll to position [6447, 0]
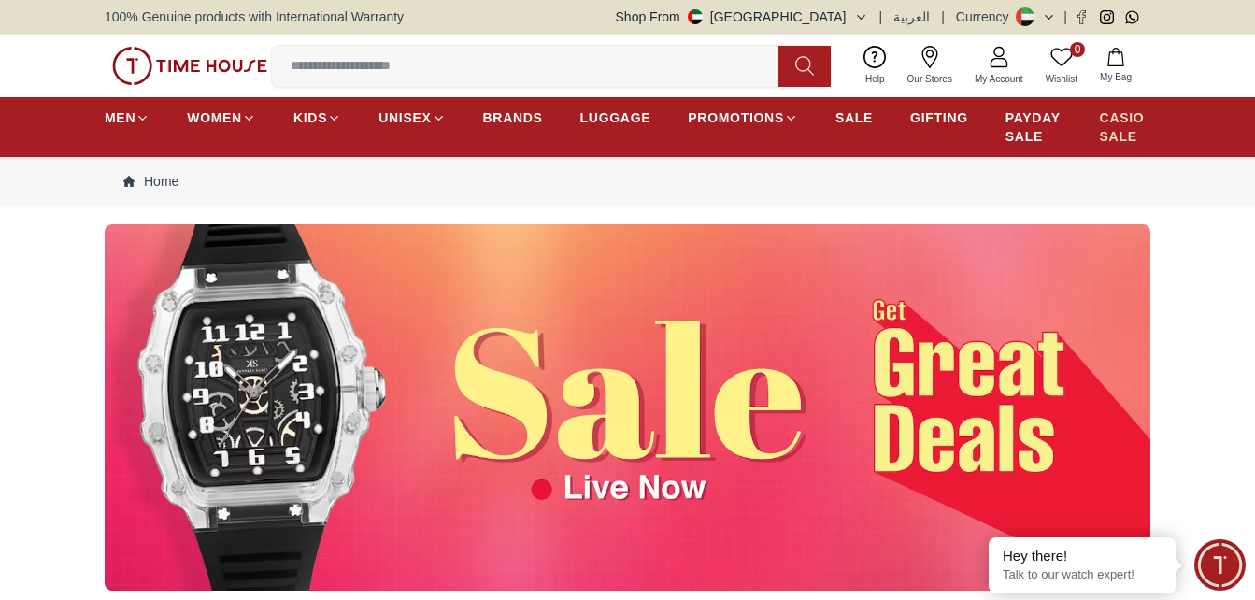
click at [1117, 122] on span "CASIO SALE" at bounding box center [1125, 126] width 50 height 37
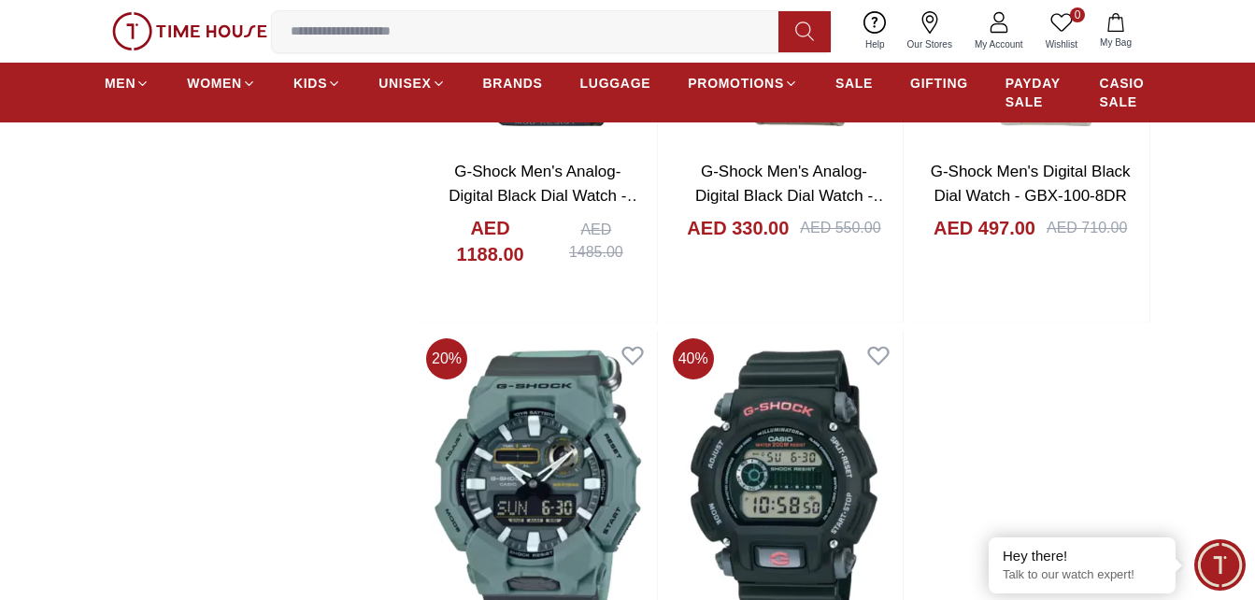
scroll to position [3550, 0]
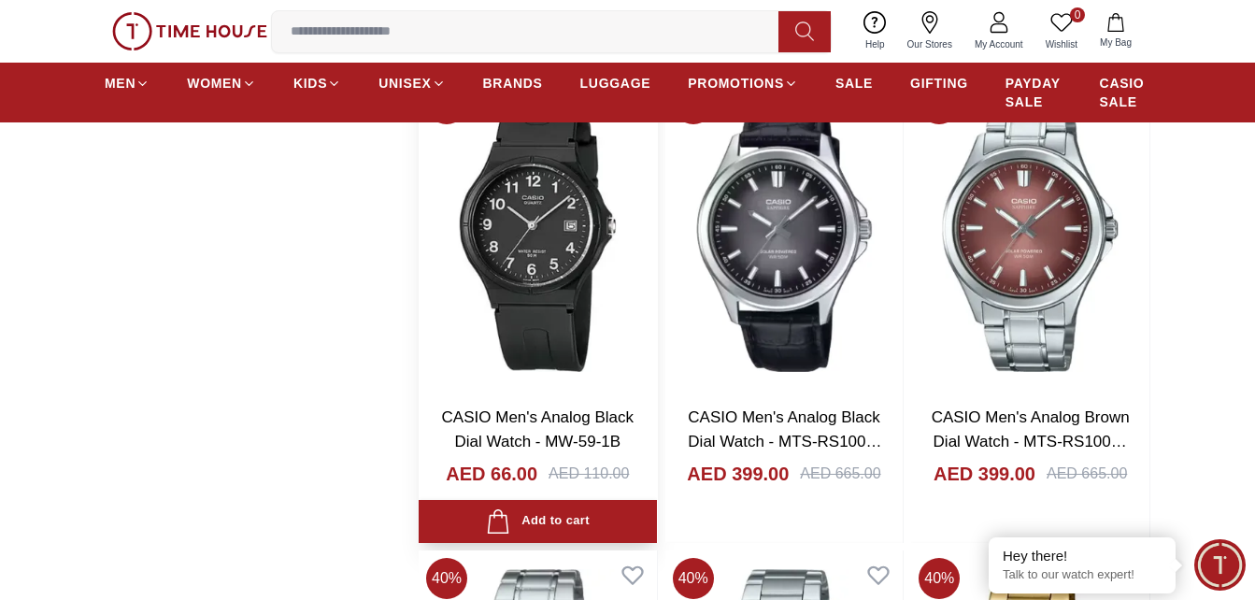
scroll to position [5886, 0]
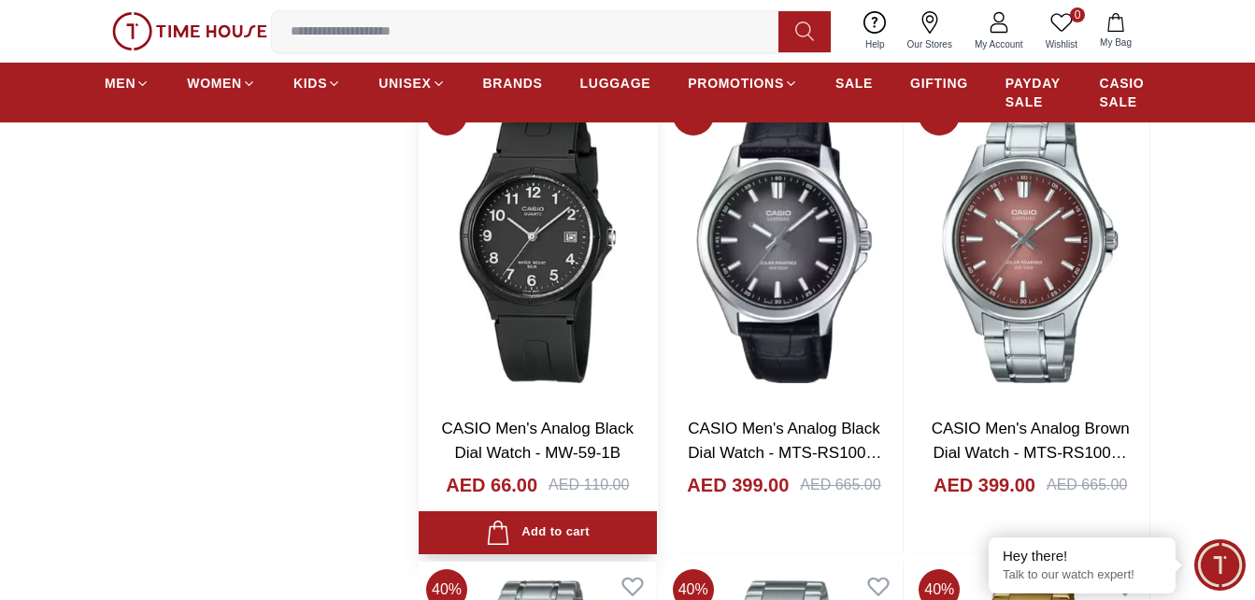
click at [565, 249] on img at bounding box center [538, 244] width 238 height 315
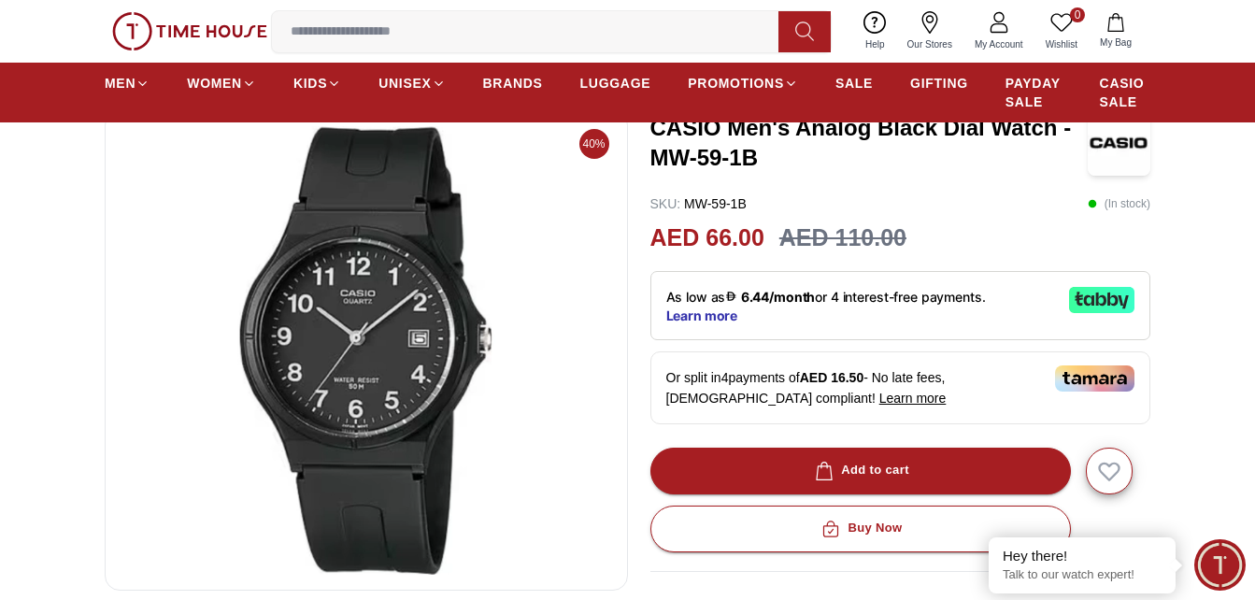
scroll to position [93, 0]
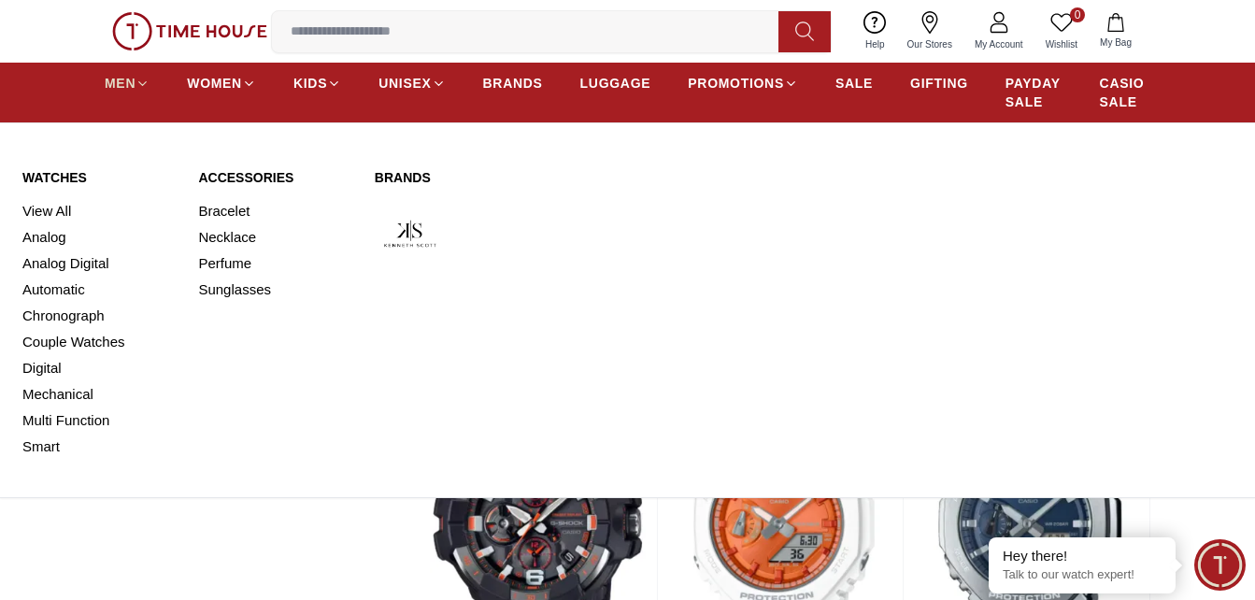
scroll to position [10399, 0]
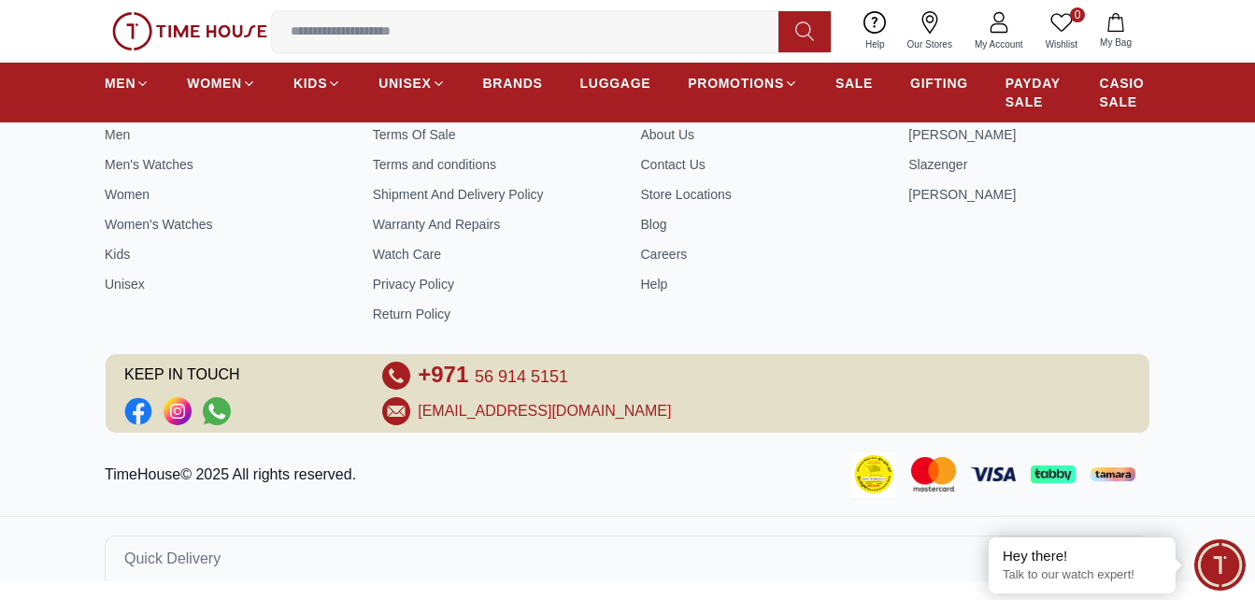
click at [1193, 58] on div "0 Wishlist My Bag Help Our Stores My Account 0 Wishlist My Bag" at bounding box center [627, 31] width 1255 height 63
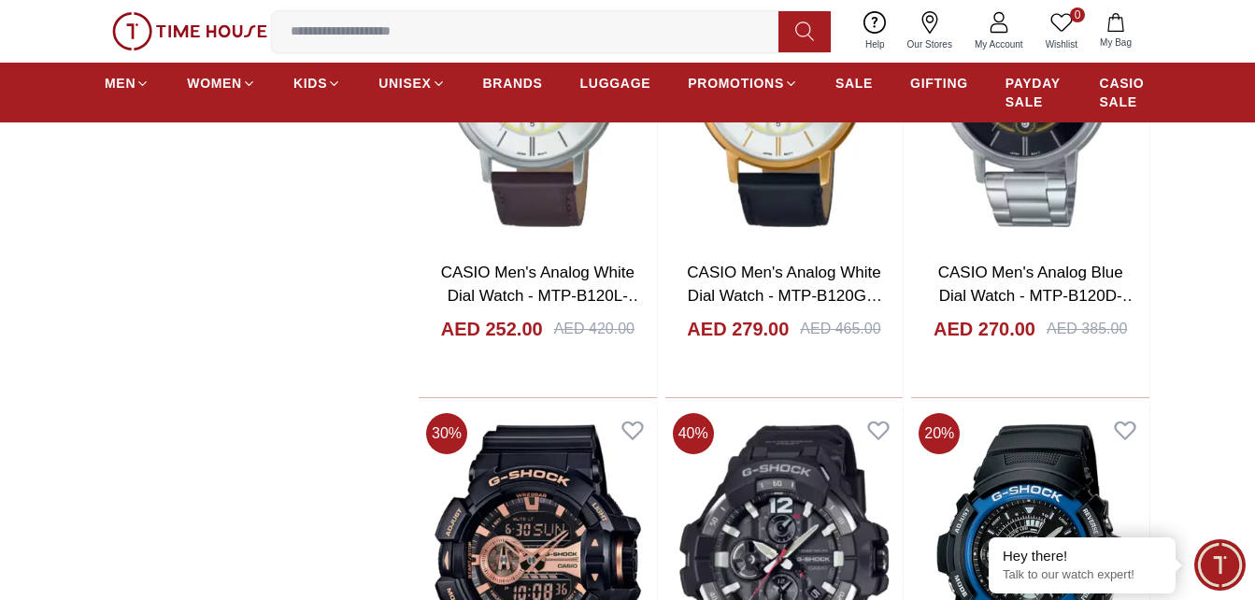
scroll to position [10025, 0]
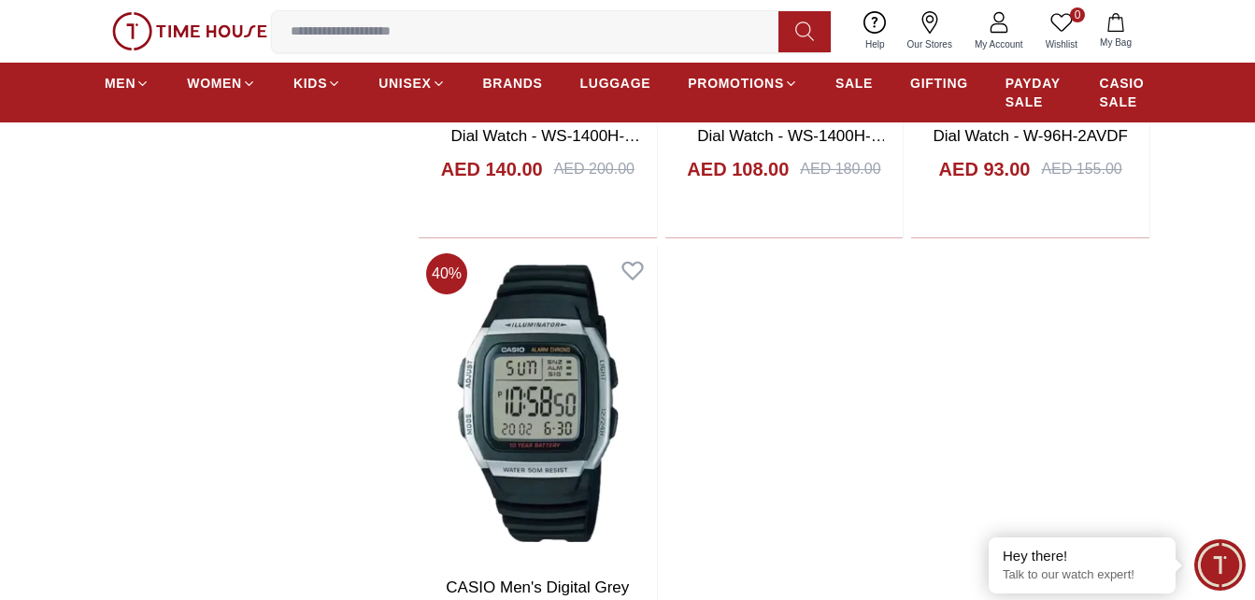
scroll to position [16378, 0]
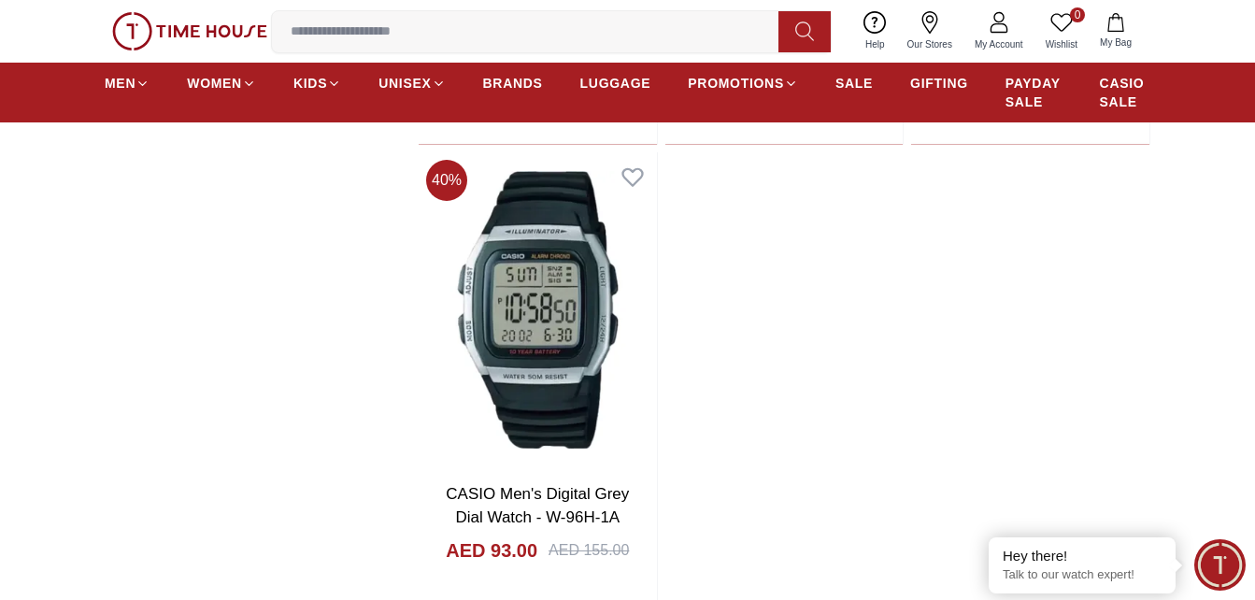
scroll to position [16346, 0]
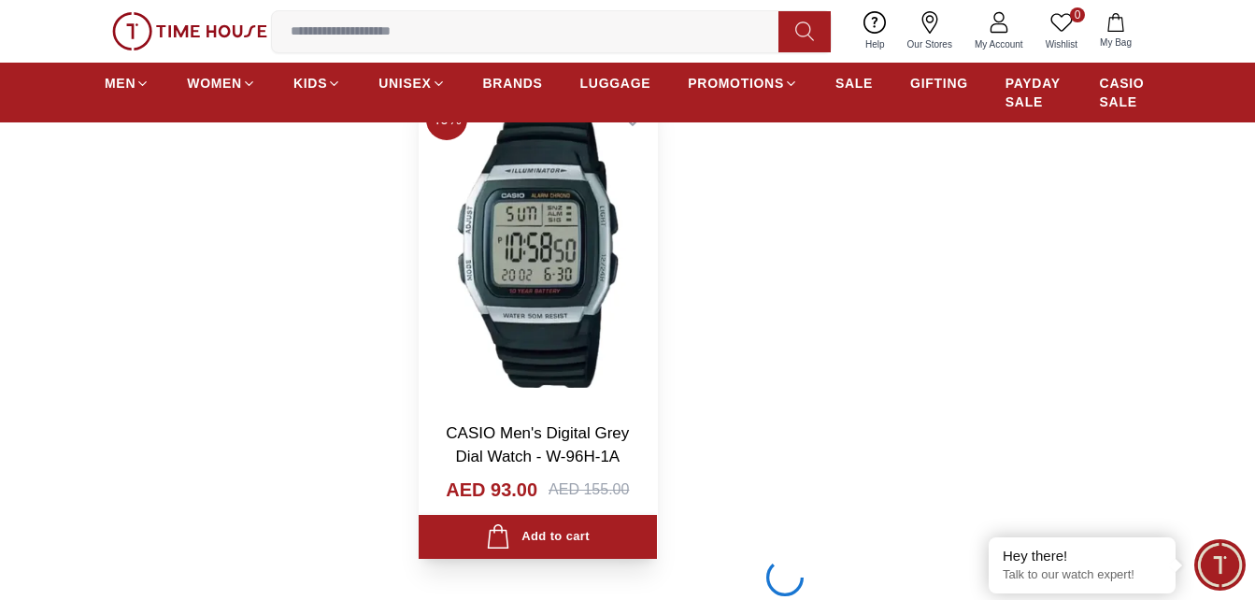
click at [538, 258] on img at bounding box center [538, 249] width 238 height 315
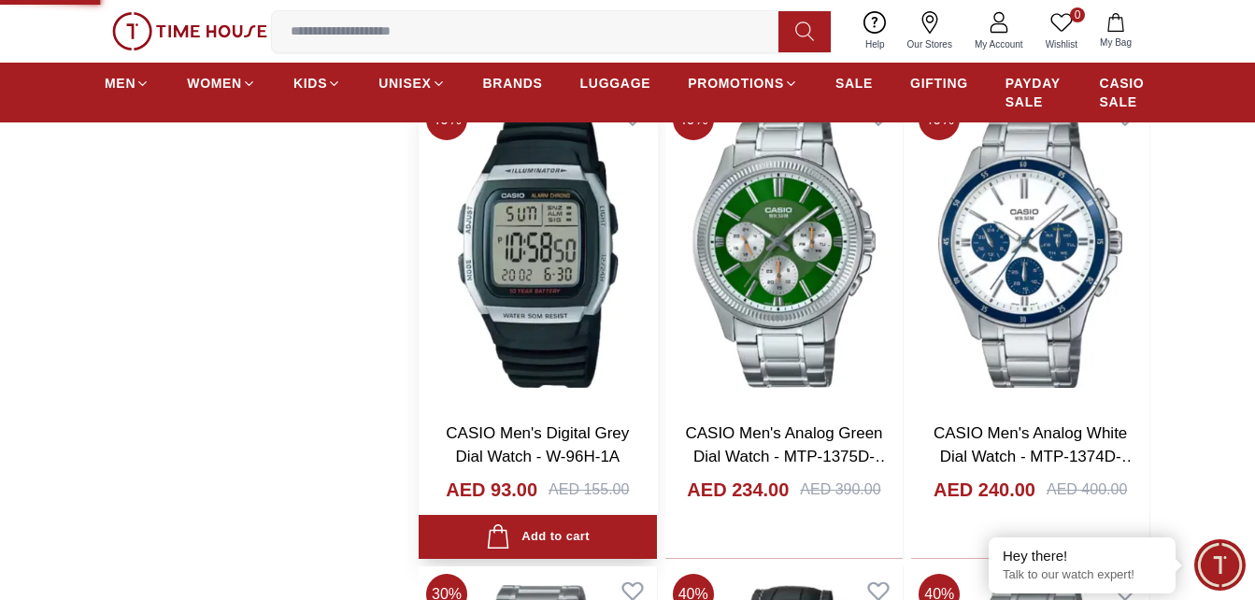
scroll to position [16378, 0]
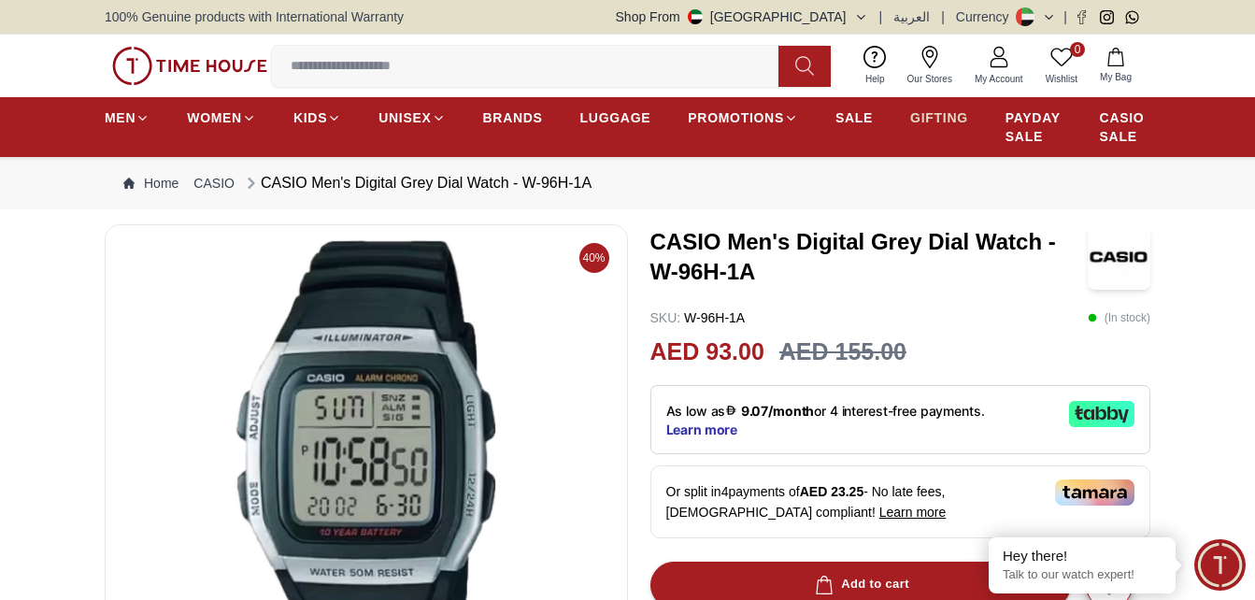
click at [945, 120] on span "GIFTING" at bounding box center [939, 117] width 58 height 19
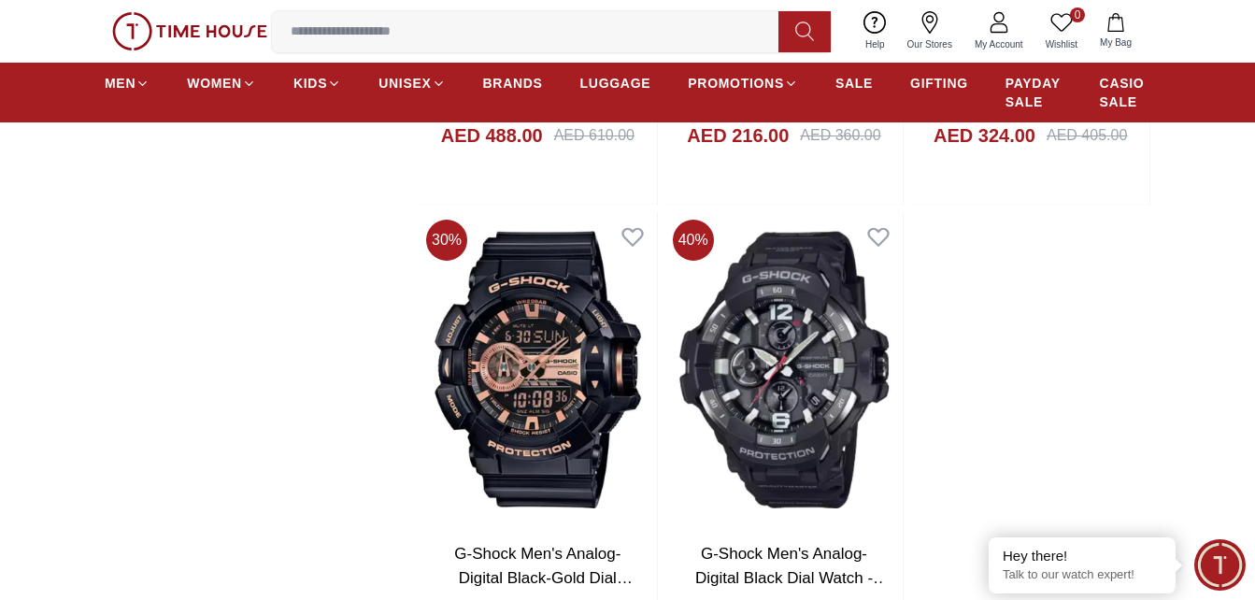
scroll to position [3550, 0]
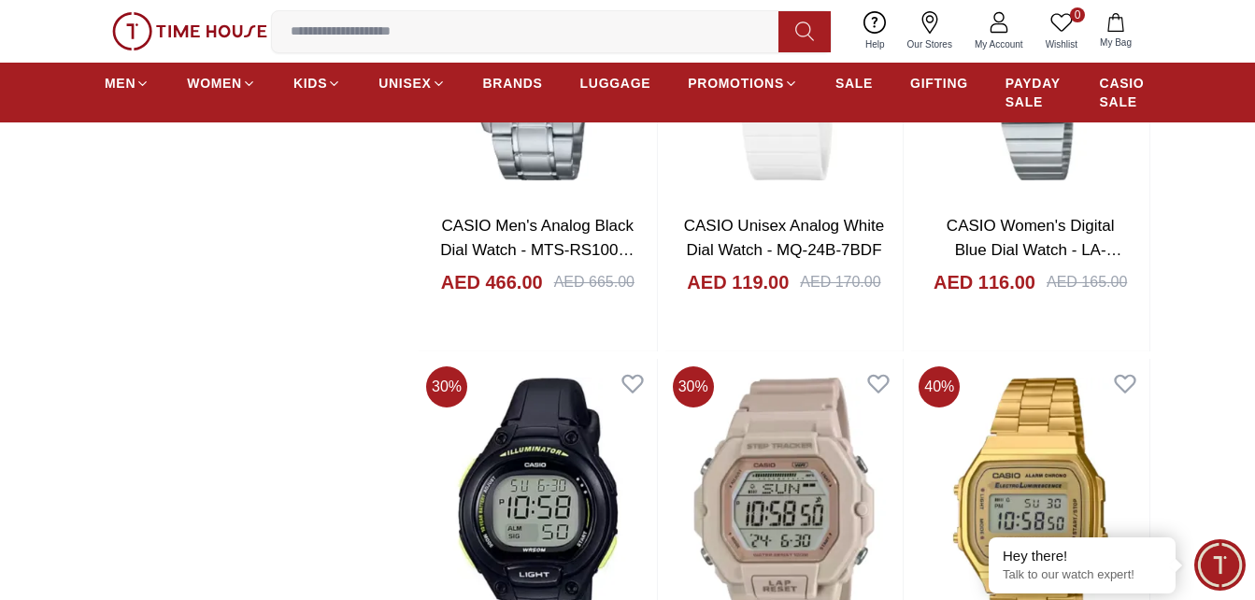
scroll to position [5699, 0]
